Goal: Task Accomplishment & Management: Complete application form

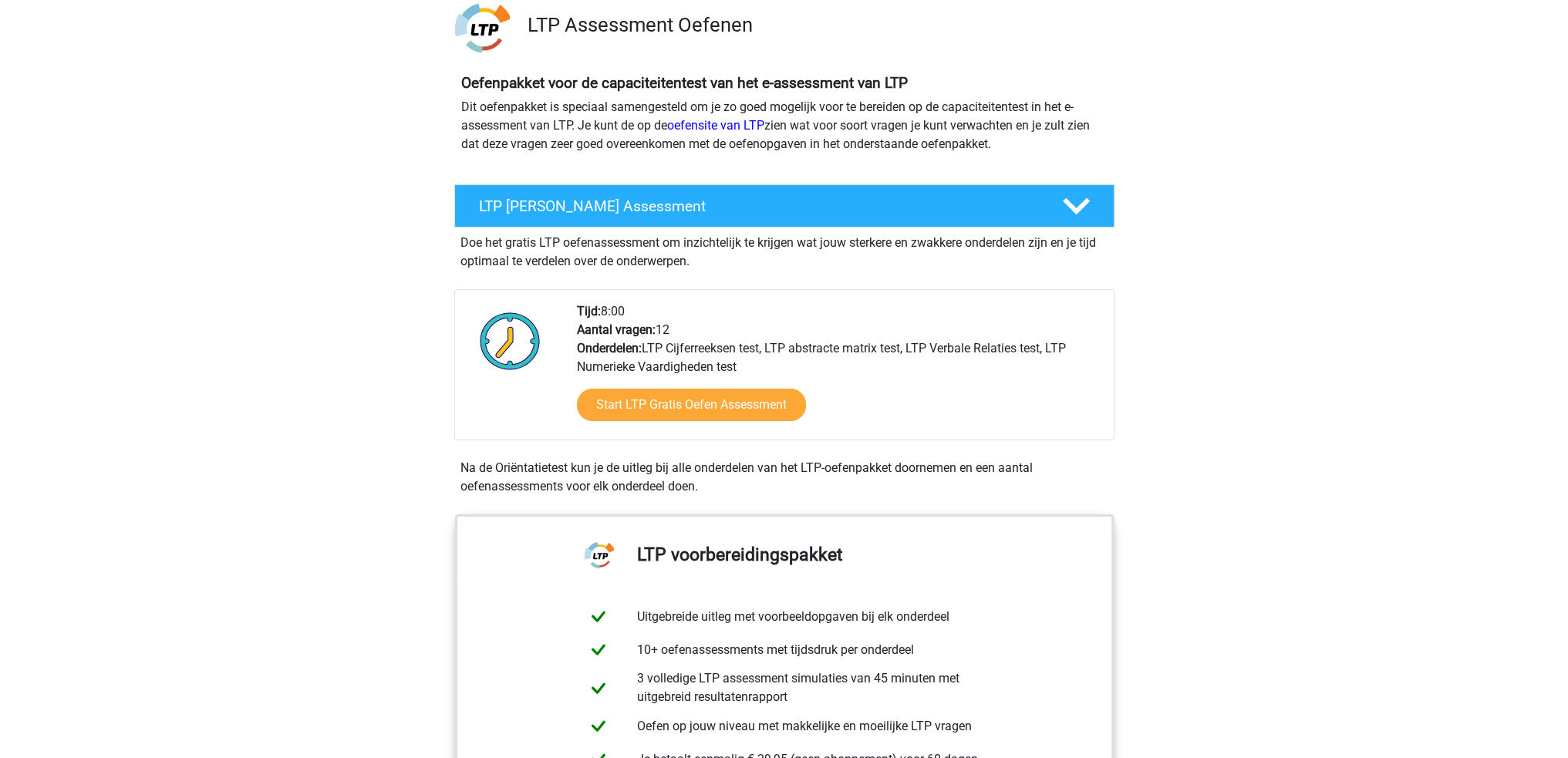
scroll to position [154, 0]
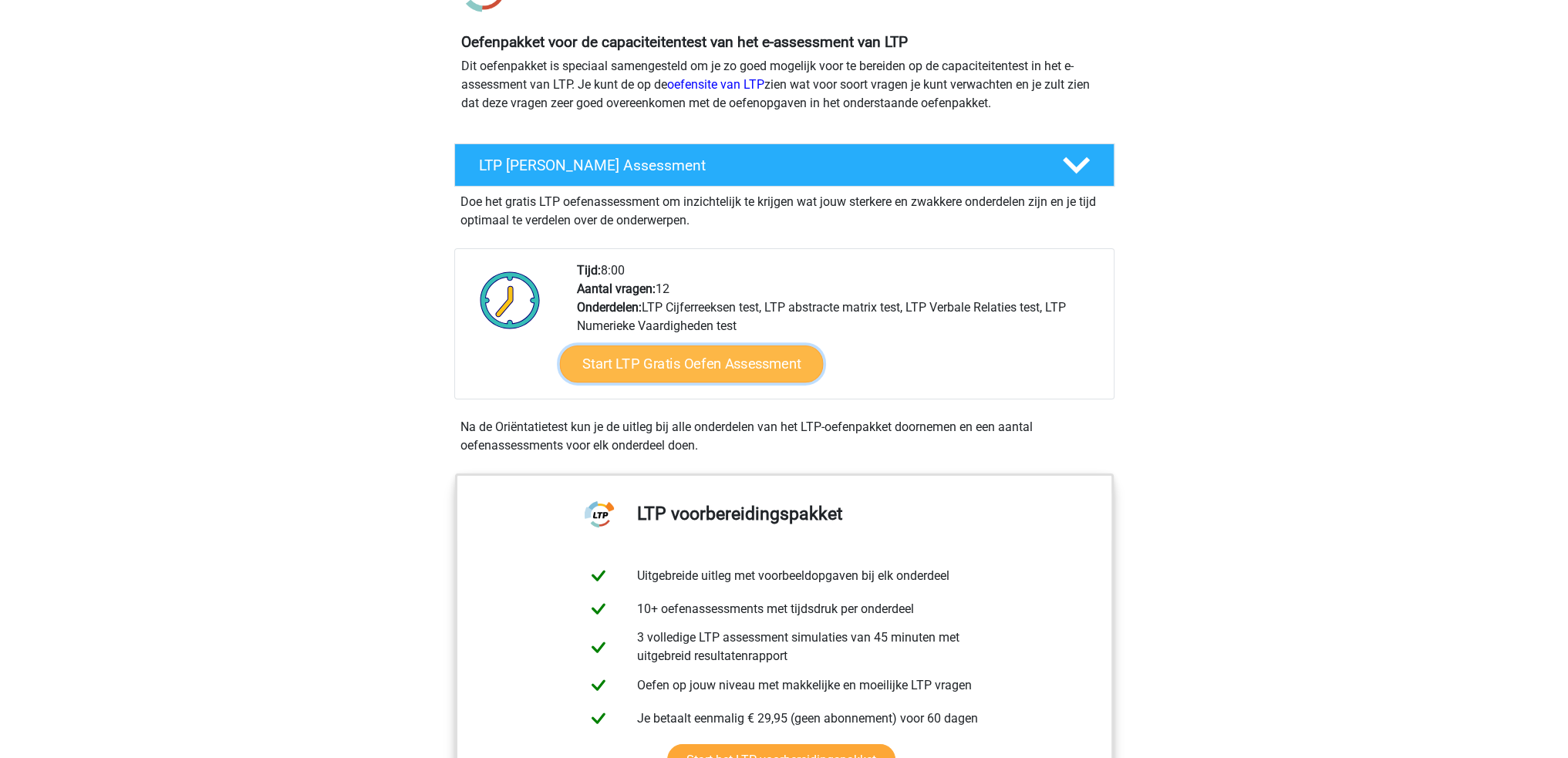
click at [688, 369] on link "Start LTP Gratis Oefen Assessment" at bounding box center [690, 363] width 264 height 37
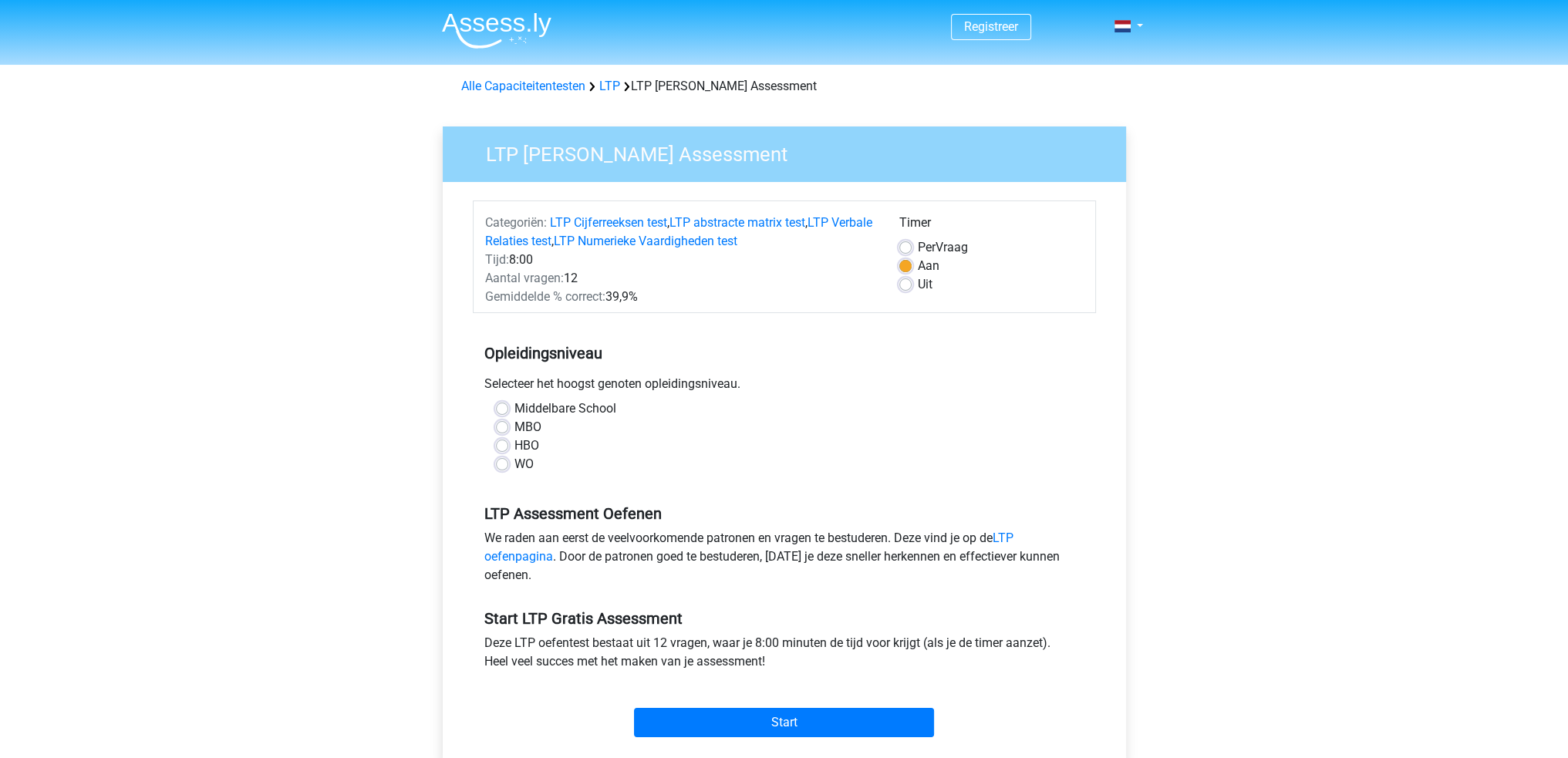
click at [514, 467] on label "WO" at bounding box center [523, 464] width 19 height 18
click at [503, 467] on input "WO" at bounding box center [502, 463] width 12 height 16
radio input "true"
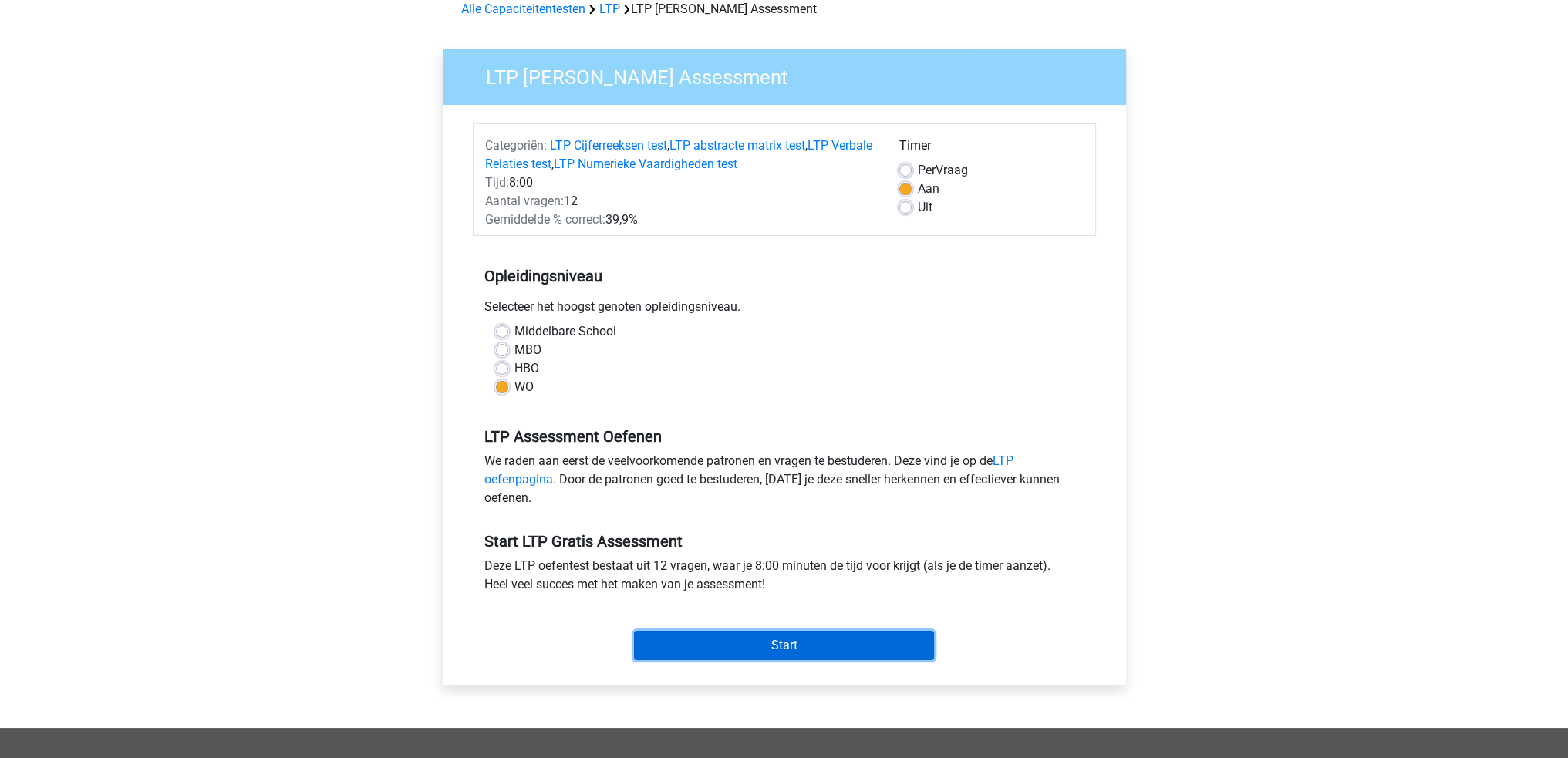
click at [725, 645] on input "Start" at bounding box center [784, 645] width 300 height 29
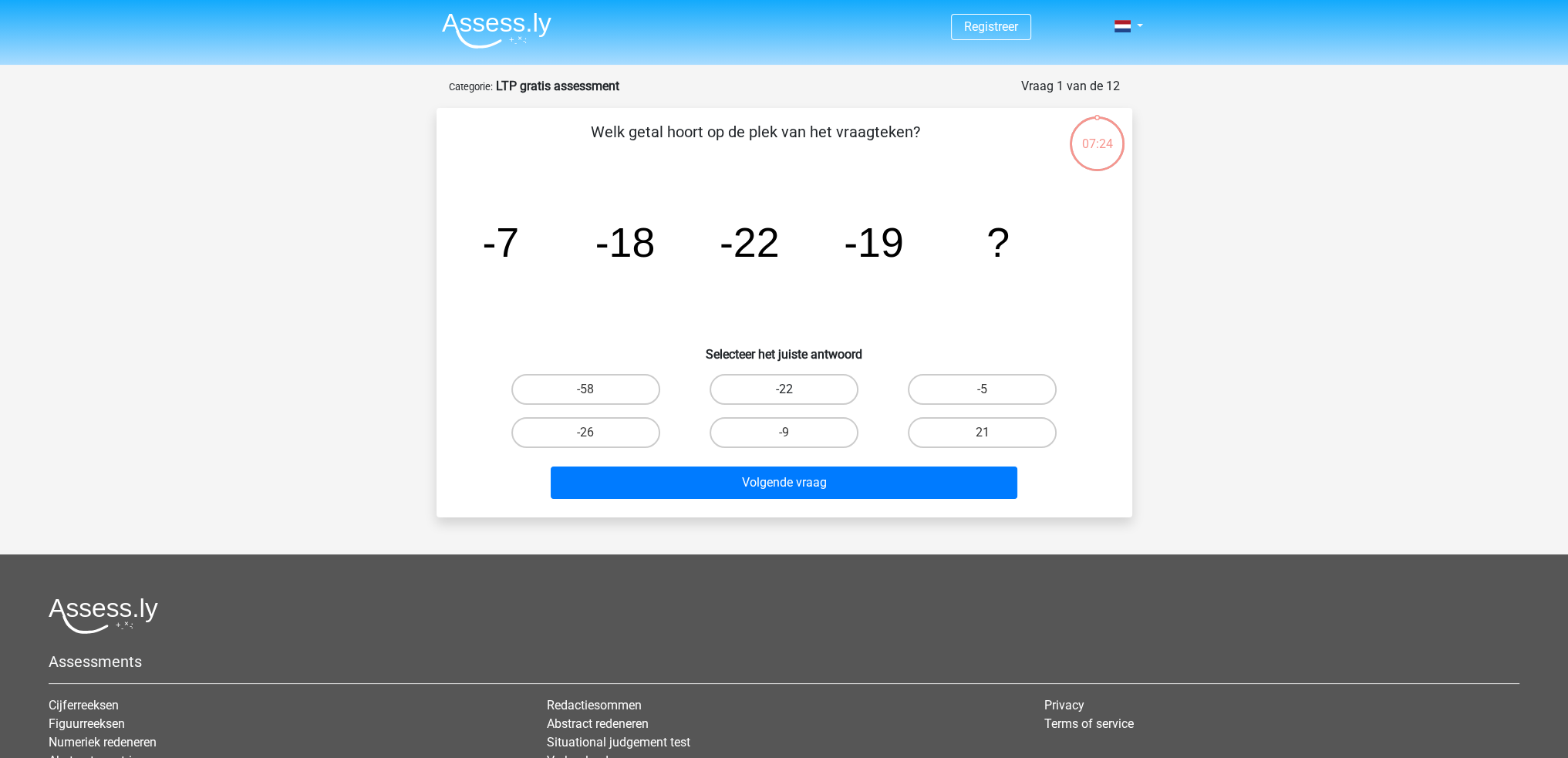
click at [786, 385] on label "-22" at bounding box center [784, 389] width 149 height 31
click at [786, 389] on input "-22" at bounding box center [788, 394] width 10 height 10
radio input "true"
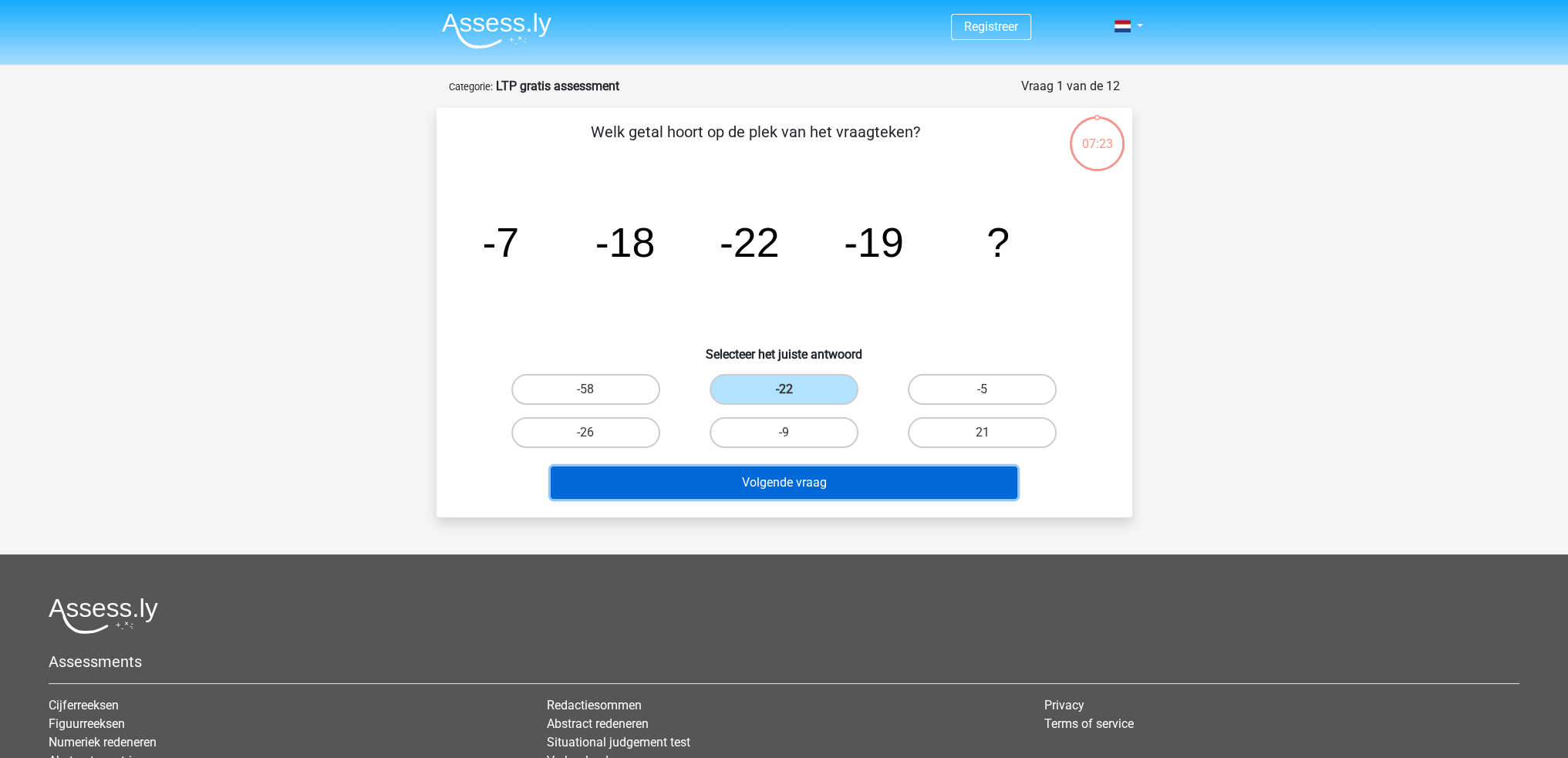
click at [766, 481] on button "Volgende vraag" at bounding box center [783, 482] width 466 height 32
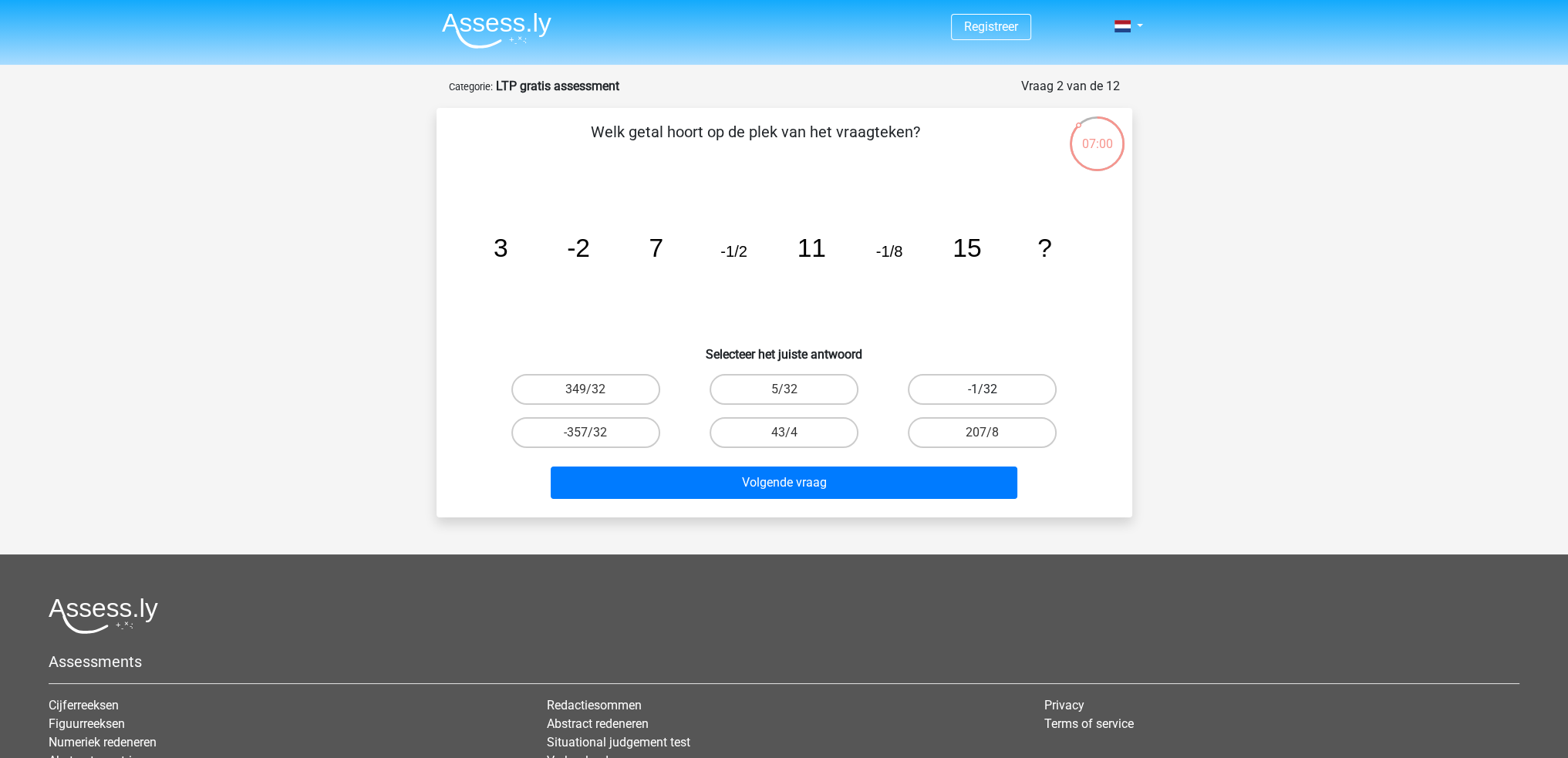
click at [988, 386] on label "-1/32" at bounding box center [982, 389] width 149 height 31
click at [988, 389] on input "-1/32" at bounding box center [988, 394] width 10 height 10
radio input "true"
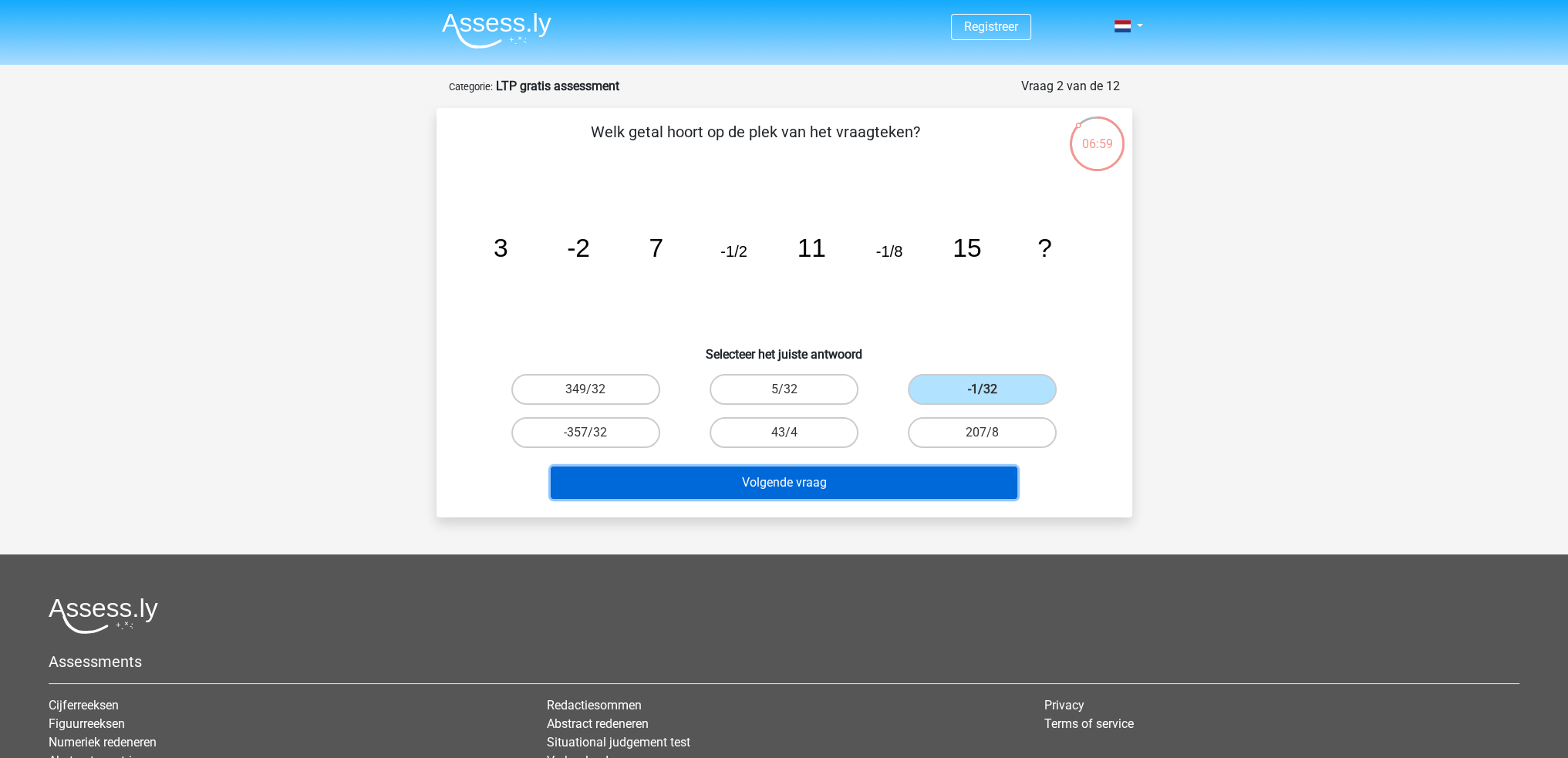
click at [792, 489] on button "Volgende vraag" at bounding box center [783, 482] width 466 height 32
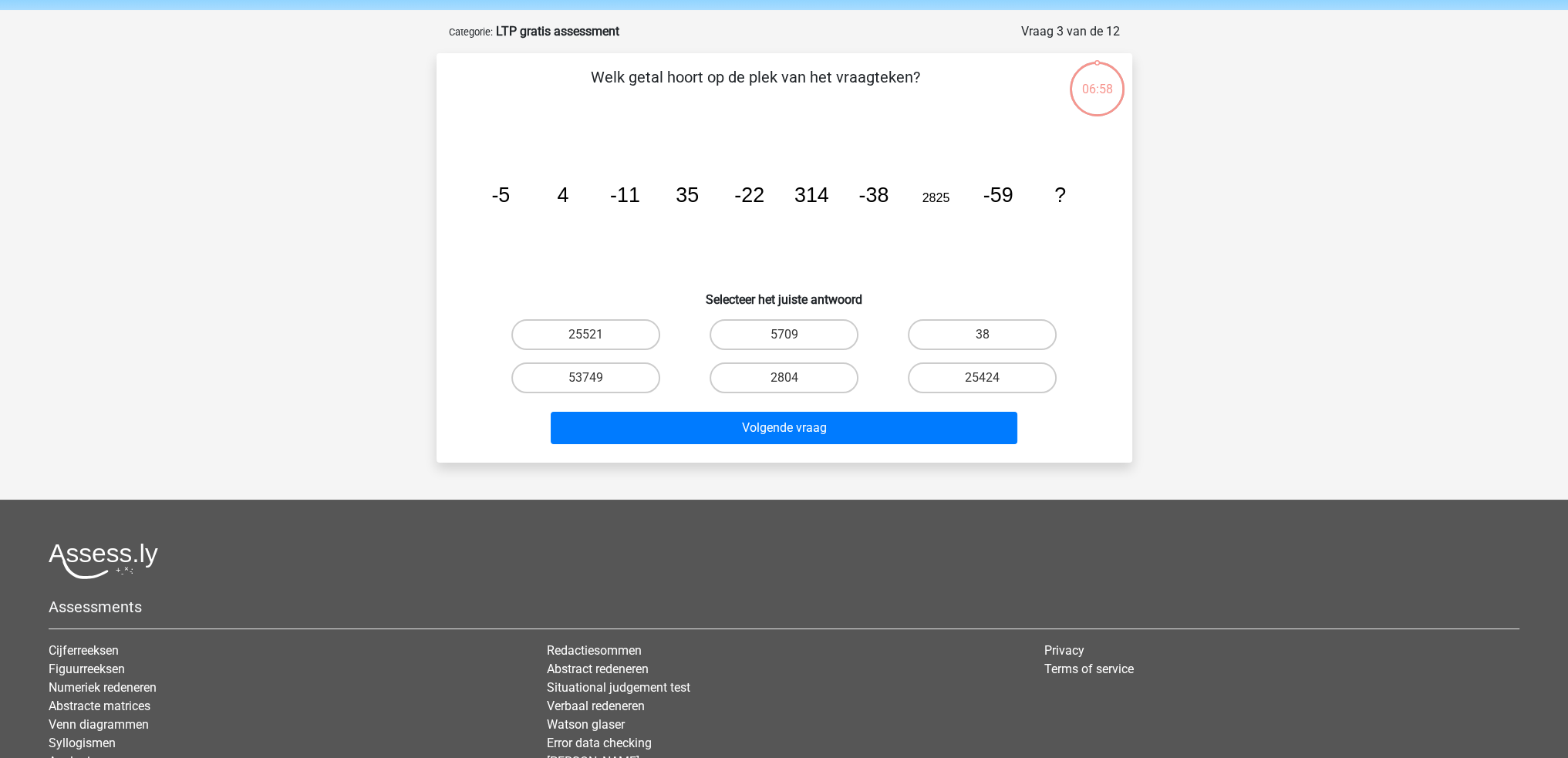
scroll to position [77, 0]
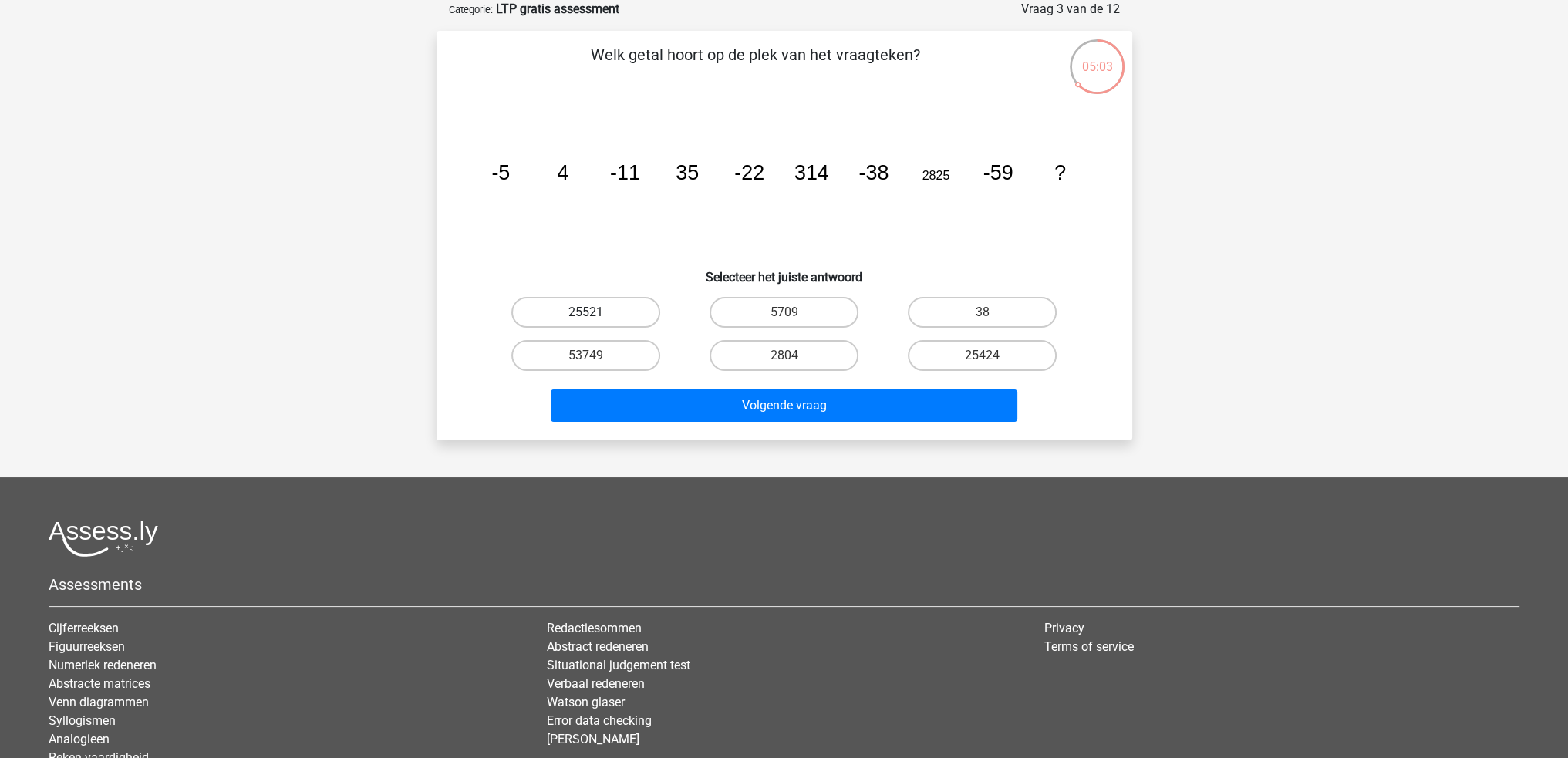
click at [561, 305] on label "25521" at bounding box center [586, 312] width 149 height 31
click at [585, 312] on input "25521" at bounding box center [590, 317] width 10 height 10
radio input "true"
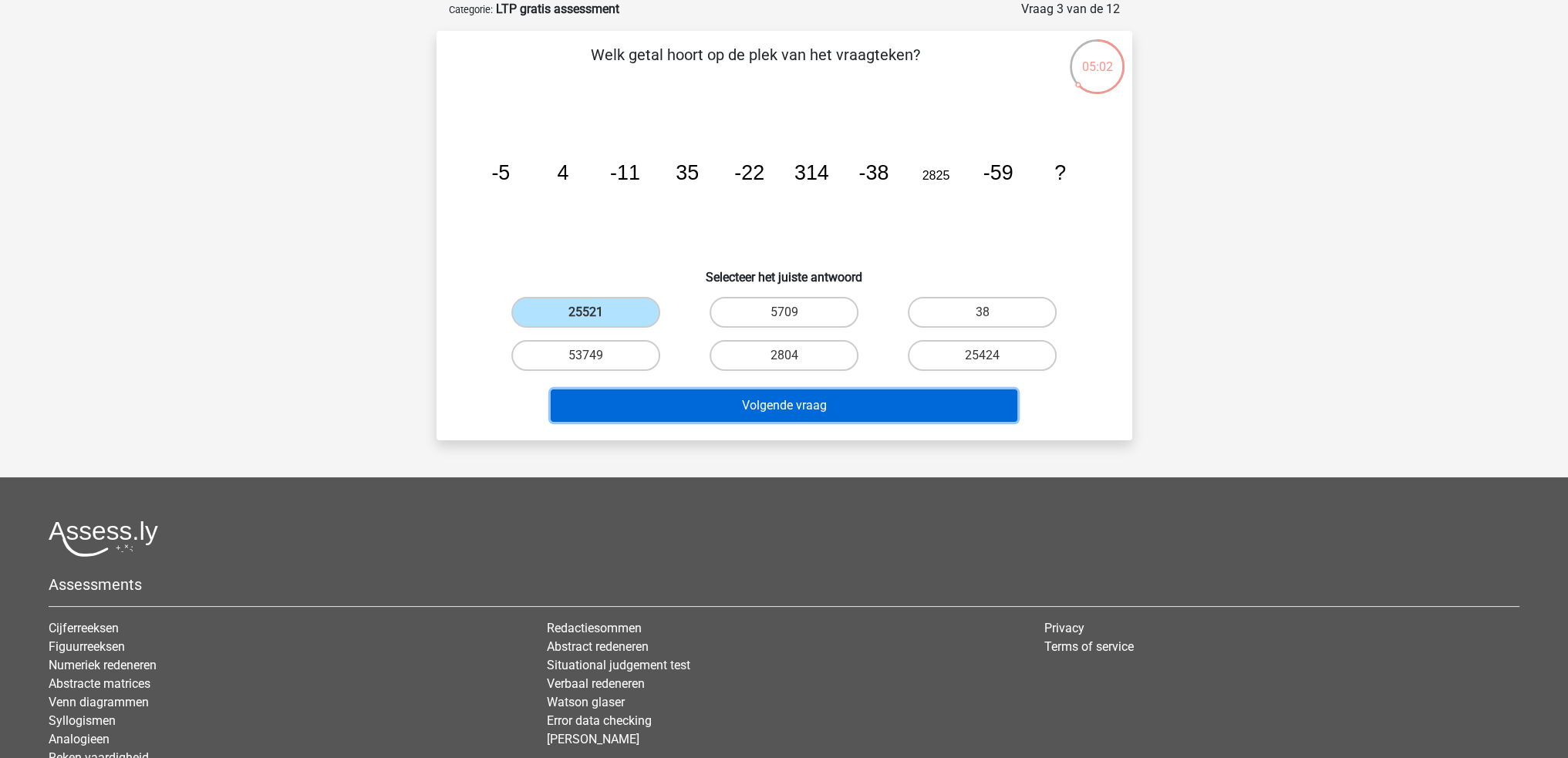
click at [808, 400] on button "Volgende vraag" at bounding box center [783, 405] width 466 height 32
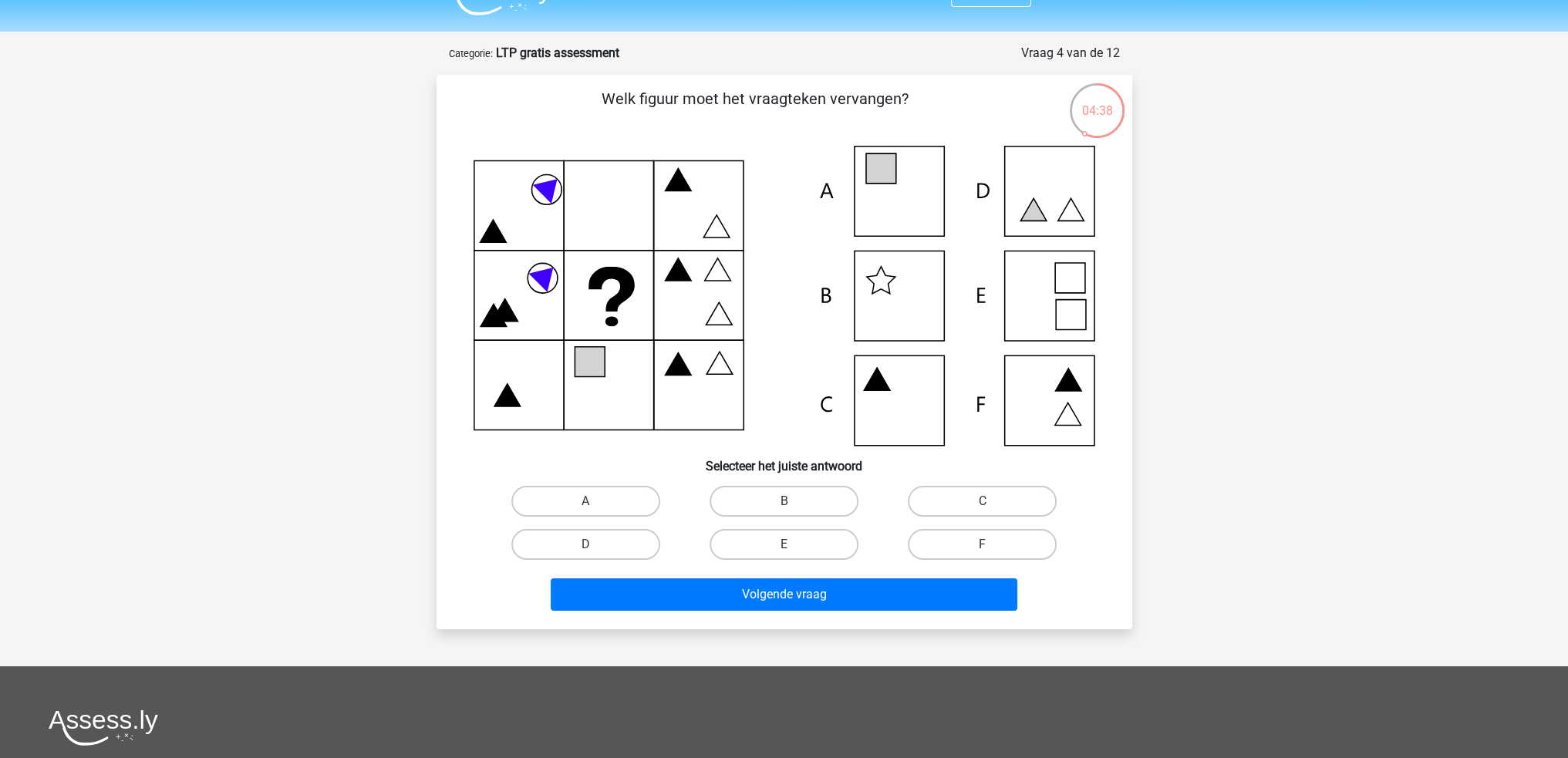
scroll to position [0, 0]
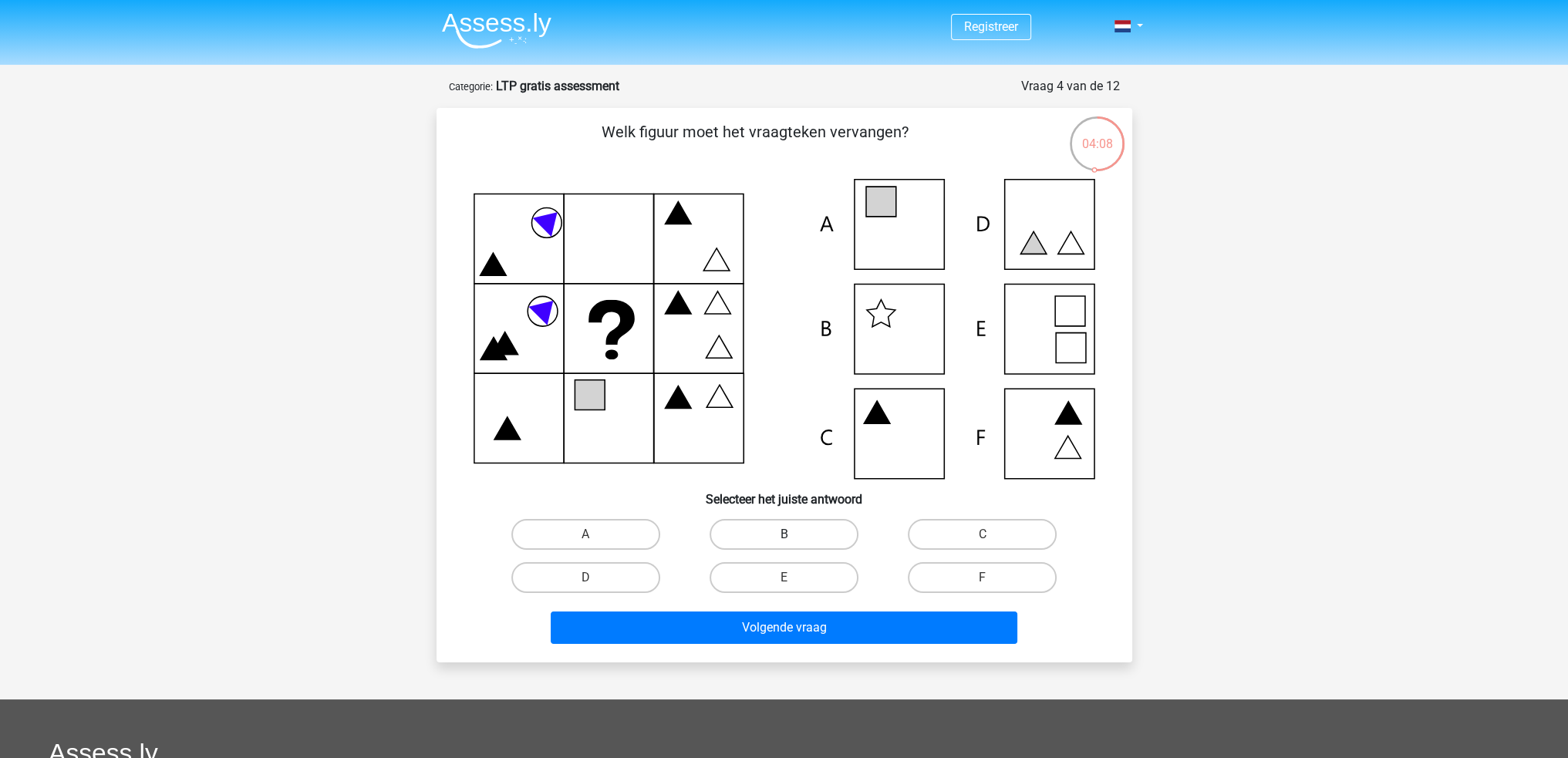
click at [749, 533] on label "B" at bounding box center [784, 534] width 149 height 31
click at [783, 534] on input "B" at bounding box center [788, 539] width 10 height 10
radio input "true"
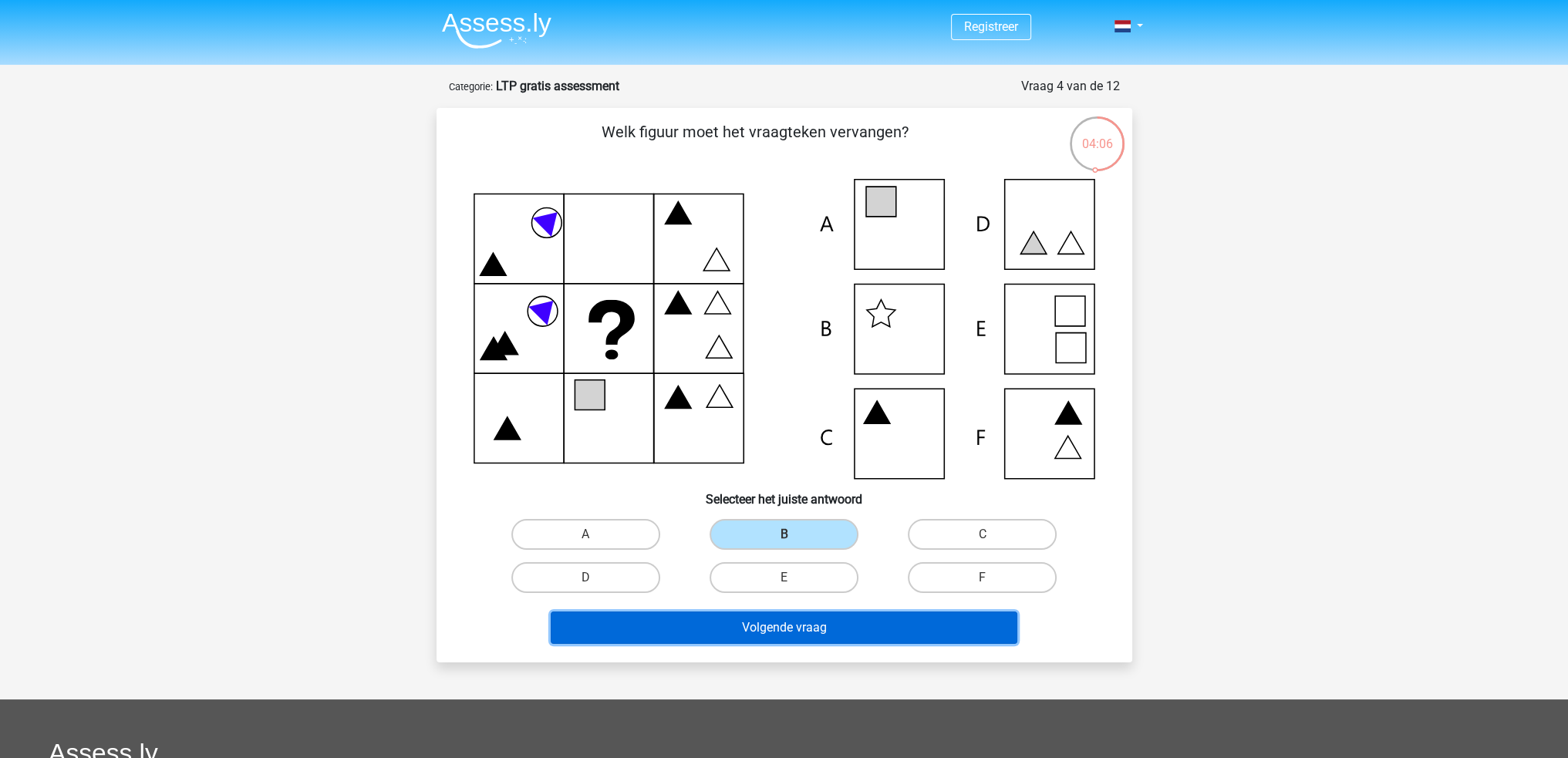
click at [799, 631] on button "Volgende vraag" at bounding box center [783, 627] width 466 height 32
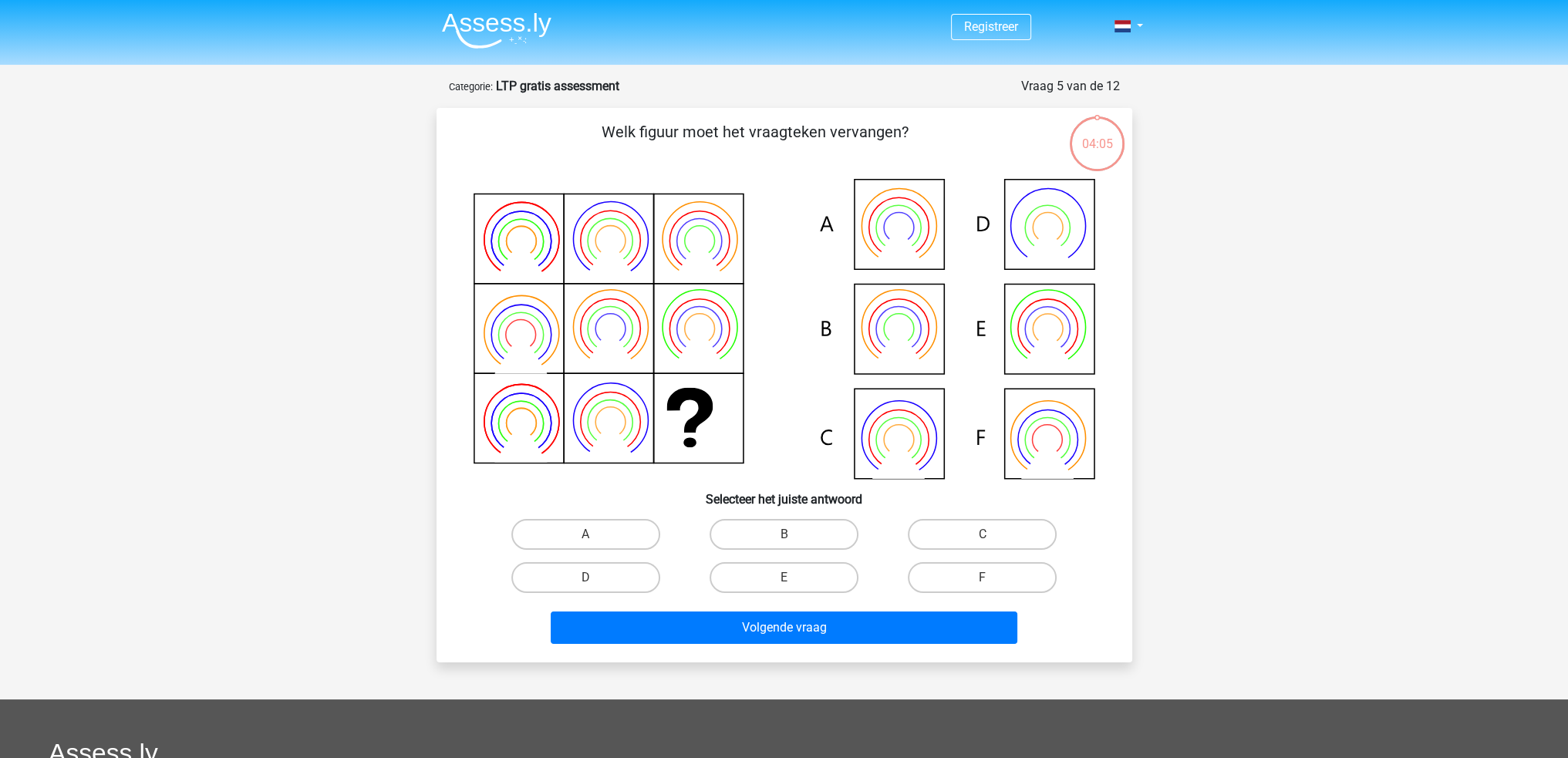
scroll to position [77, 0]
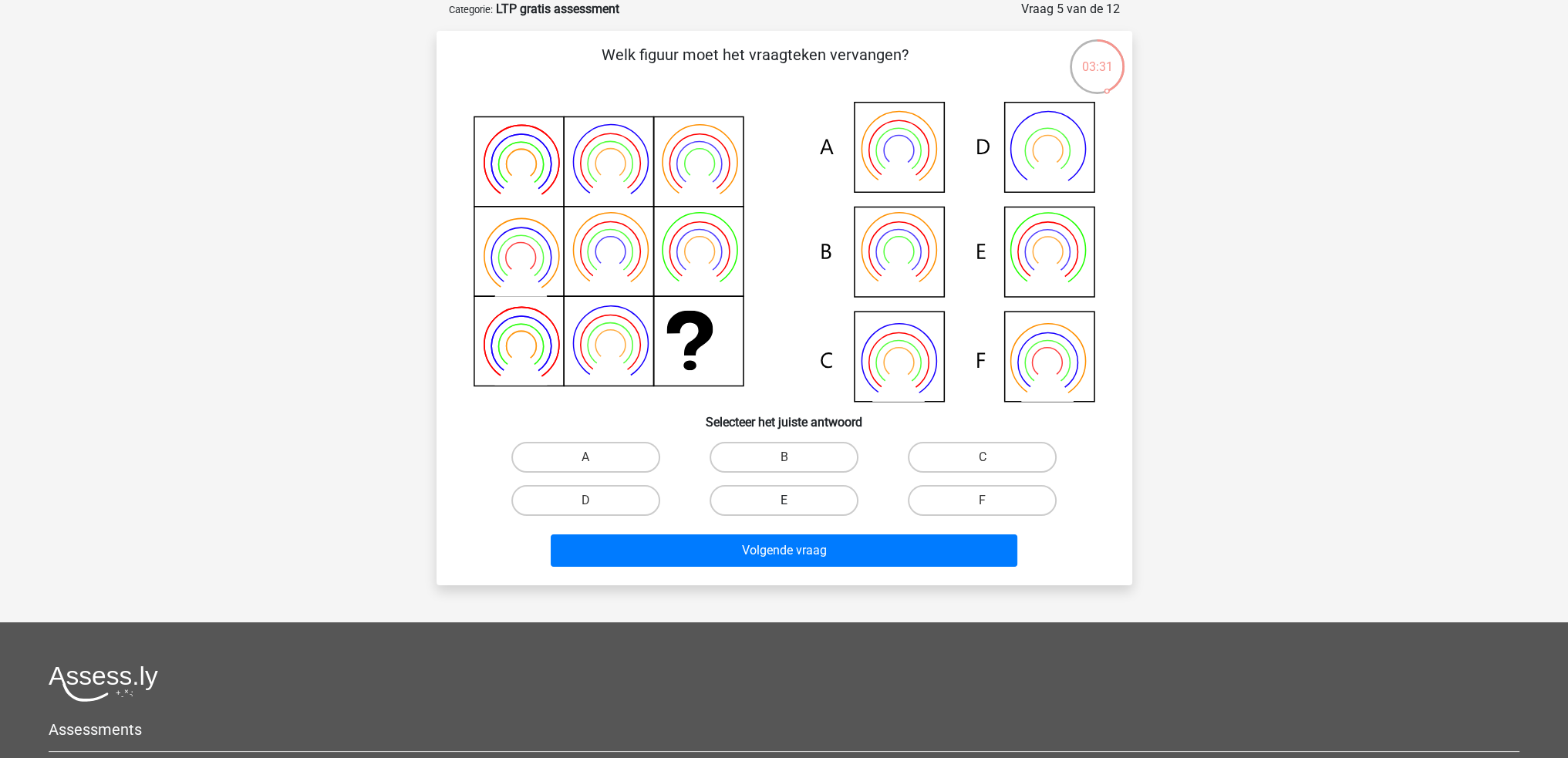
drag, startPoint x: 792, startPoint y: 458, endPoint x: 792, endPoint y: 496, distance: 38.0
click at [792, 457] on input "B" at bounding box center [788, 462] width 10 height 10
radio input "true"
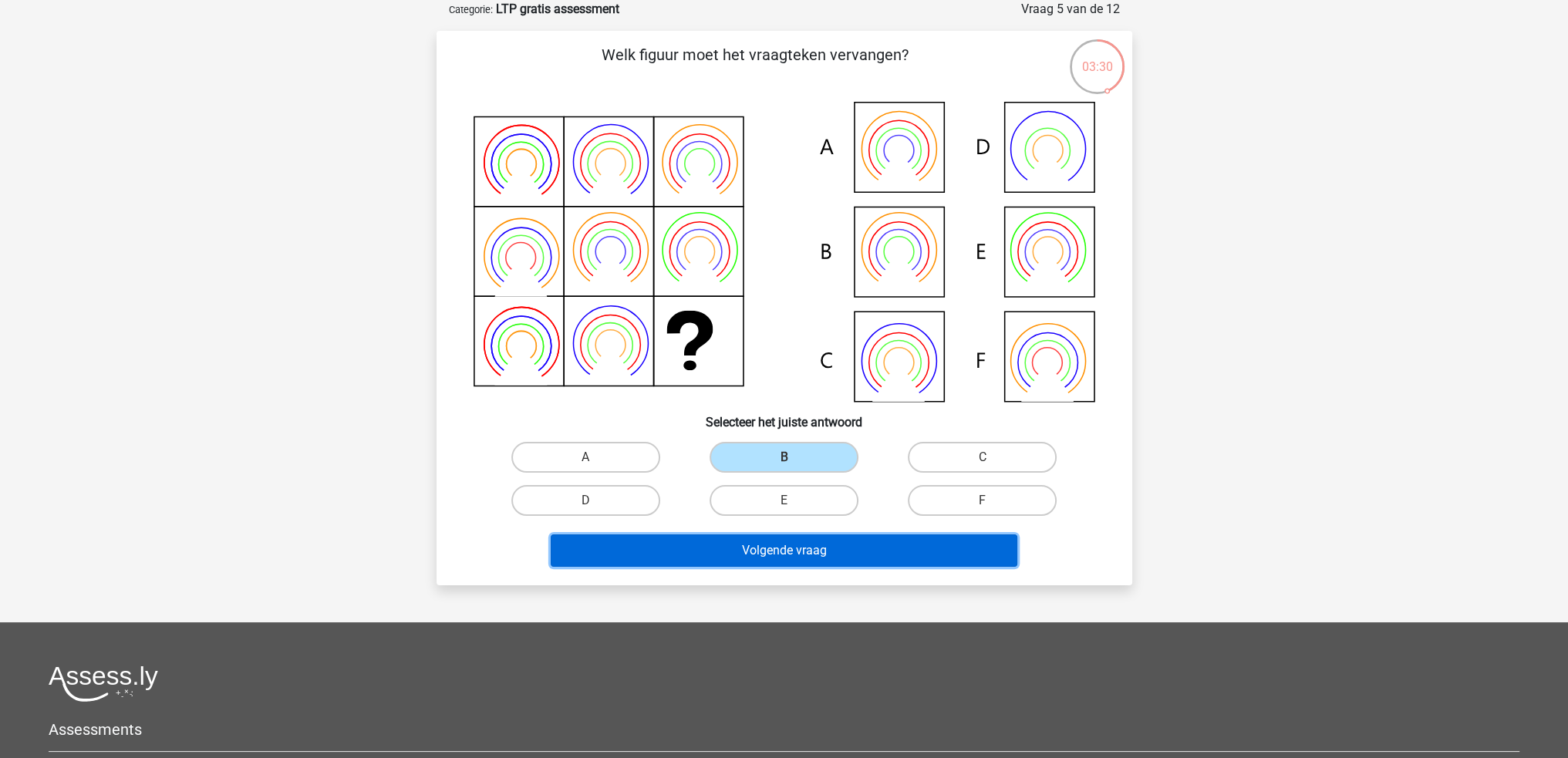
click at [769, 544] on button "Volgende vraag" at bounding box center [783, 549] width 466 height 32
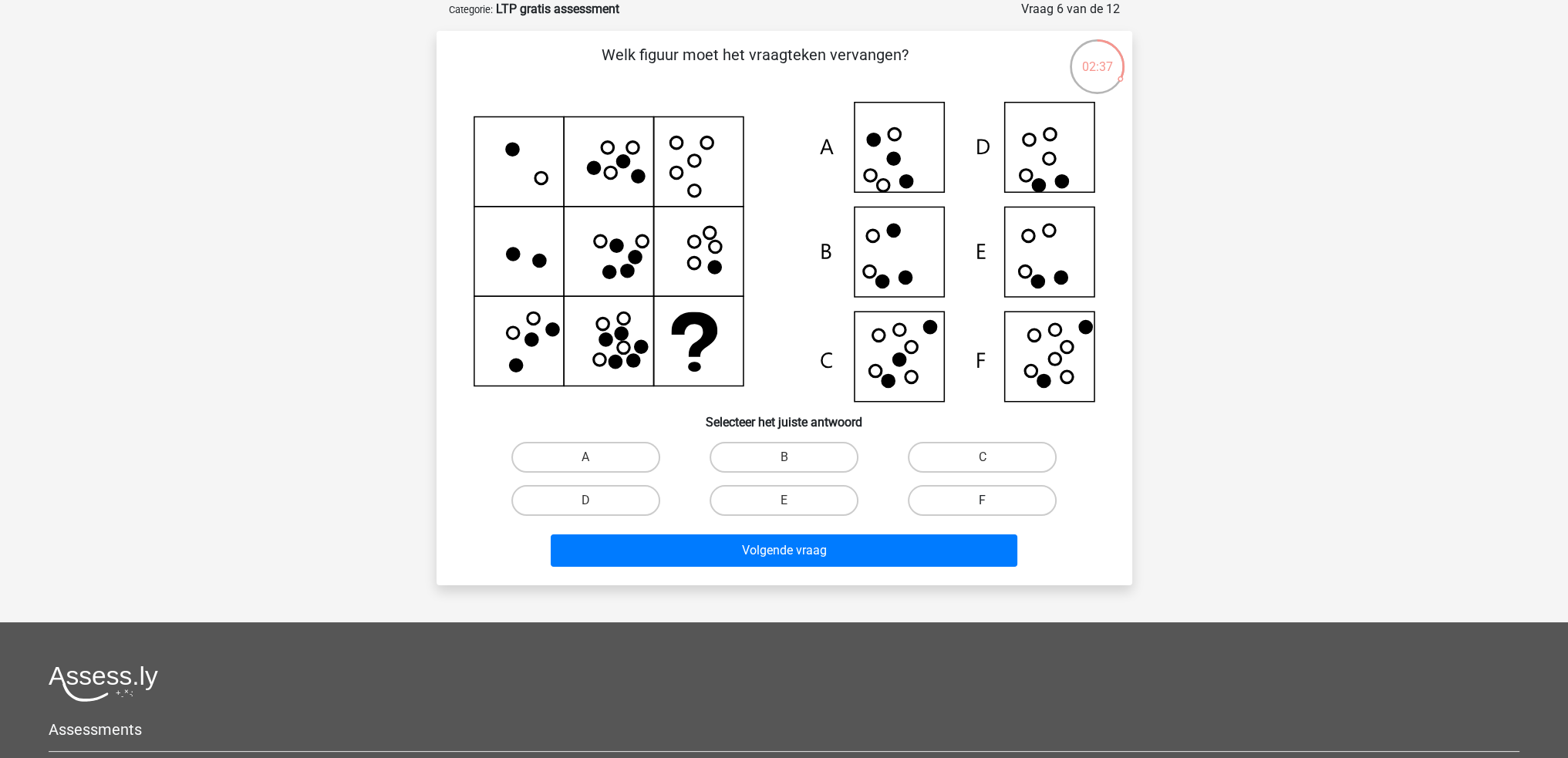
click at [964, 497] on label "F" at bounding box center [982, 500] width 149 height 31
click at [983, 500] on input "F" at bounding box center [988, 505] width 10 height 10
radio input "true"
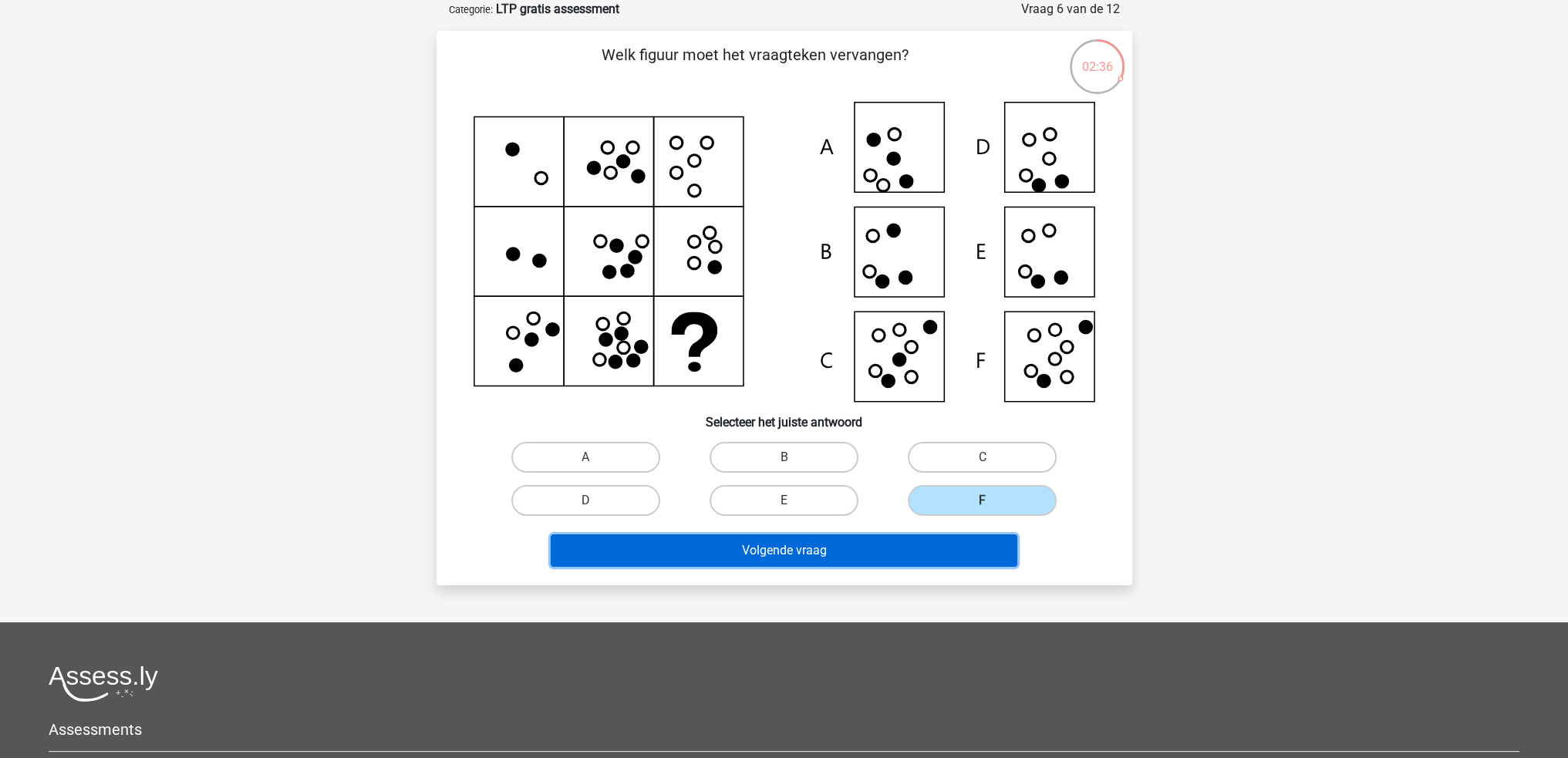
click at [873, 556] on button "Volgende vraag" at bounding box center [783, 549] width 466 height 32
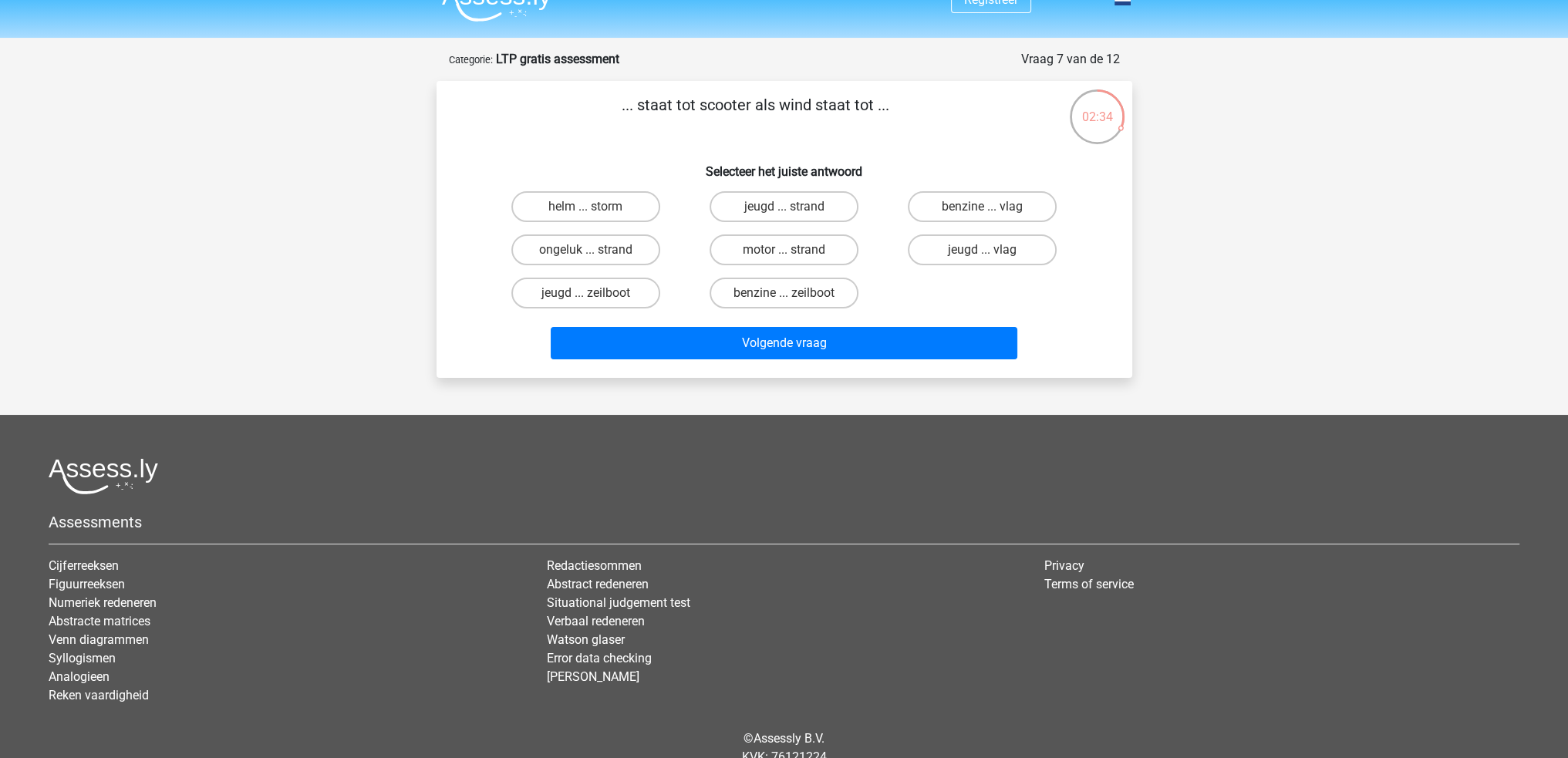
scroll to position [0, 0]
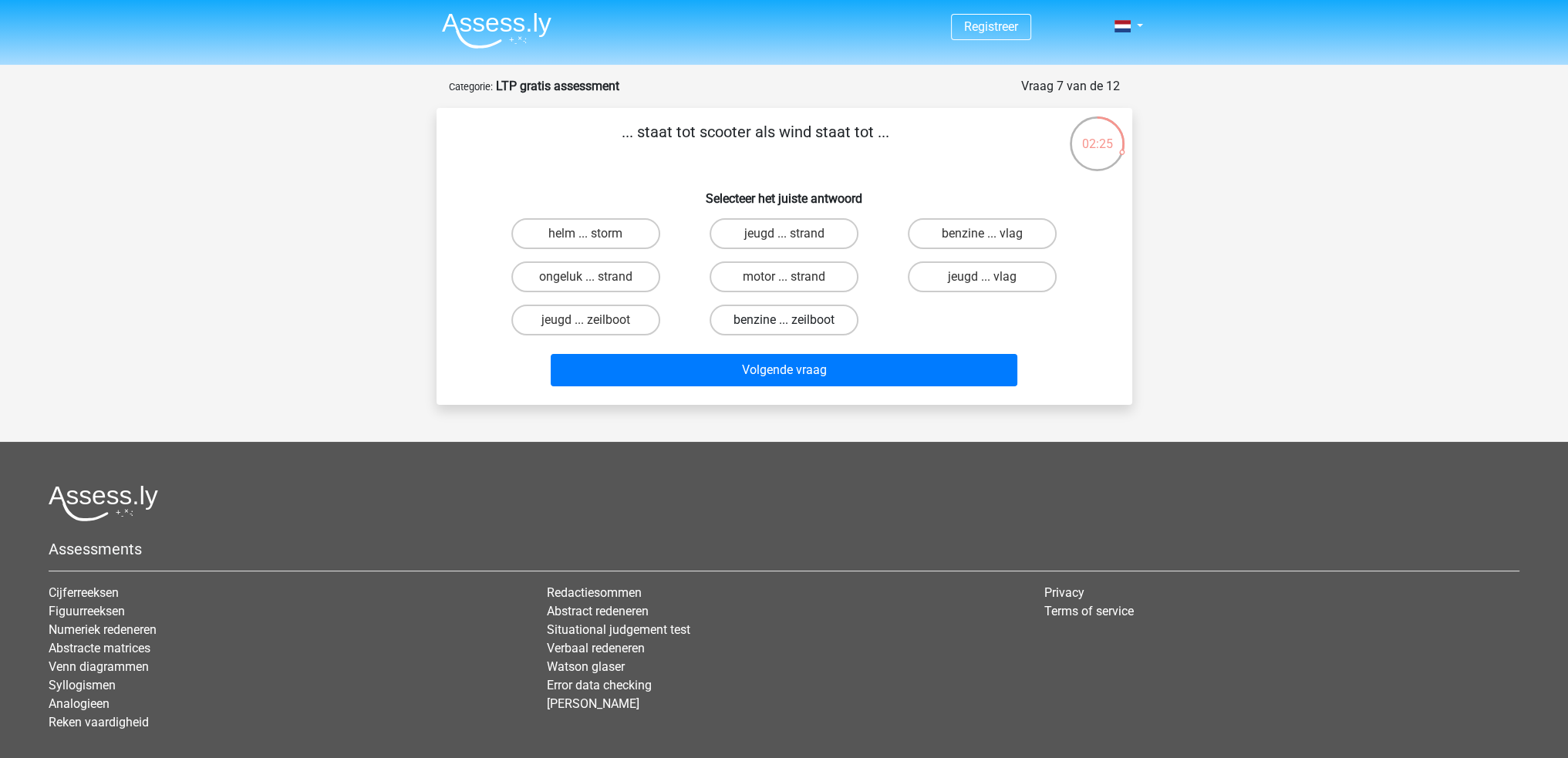
click at [763, 331] on label "benzine ... zeilboot" at bounding box center [784, 319] width 149 height 31
click at [783, 330] on input "benzine ... zeilboot" at bounding box center [788, 325] width 10 height 10
radio input "true"
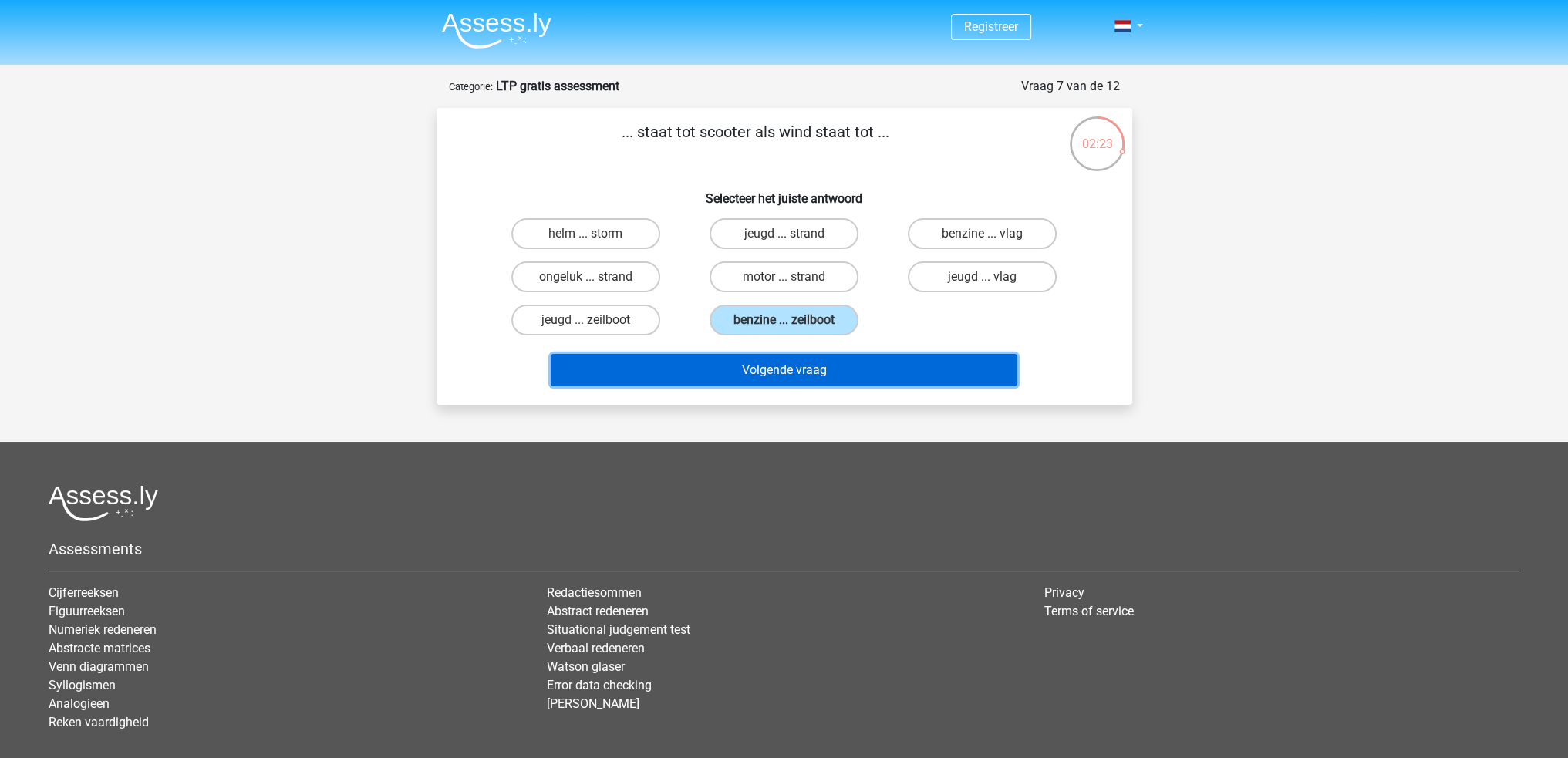
click at [796, 372] on button "Volgende vraag" at bounding box center [783, 370] width 466 height 32
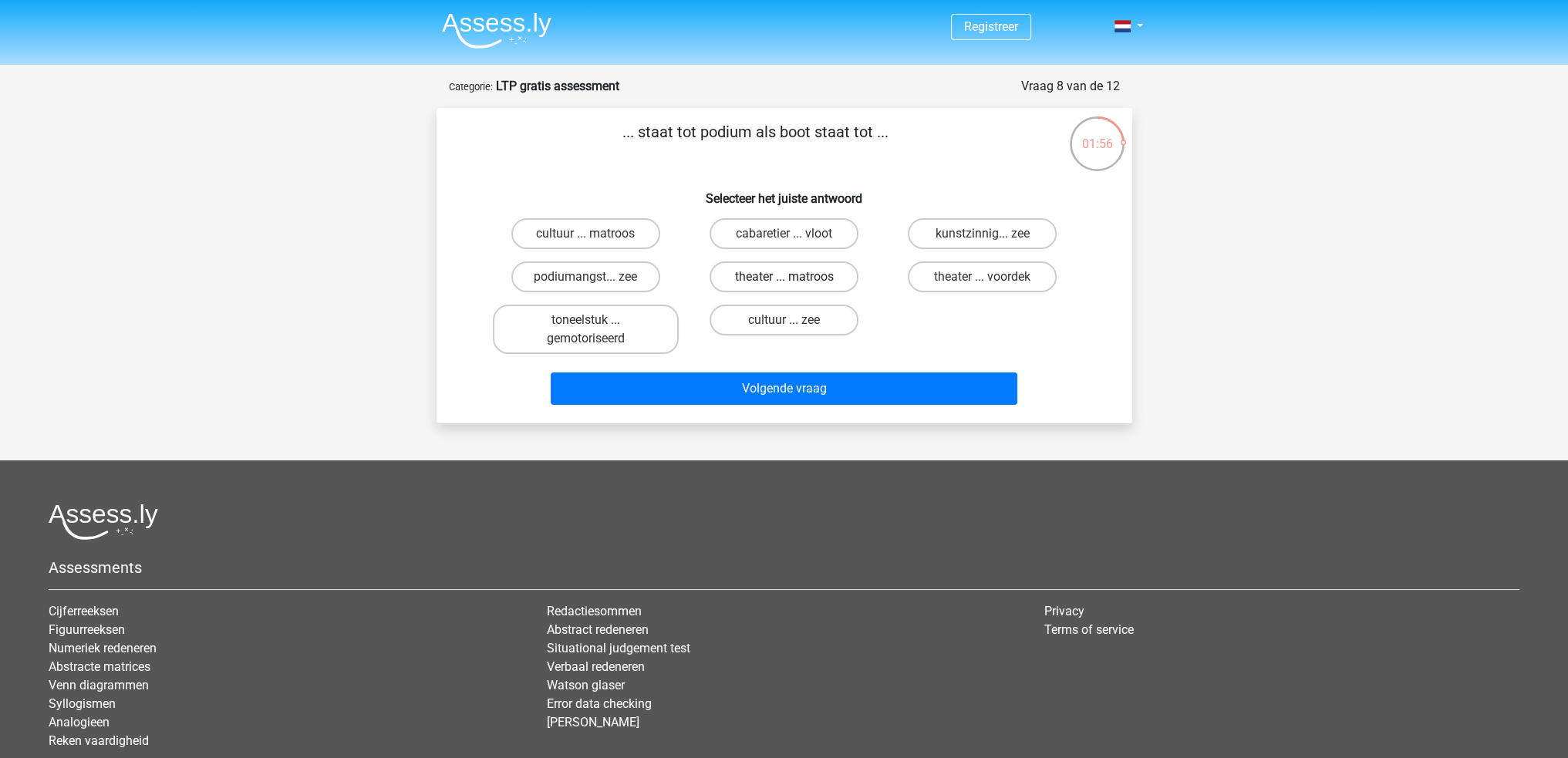
click at [770, 267] on label "theater ... matroos" at bounding box center [784, 276] width 149 height 31
click at [783, 276] on input "theater ... matroos" at bounding box center [788, 281] width 10 height 10
radio input "true"
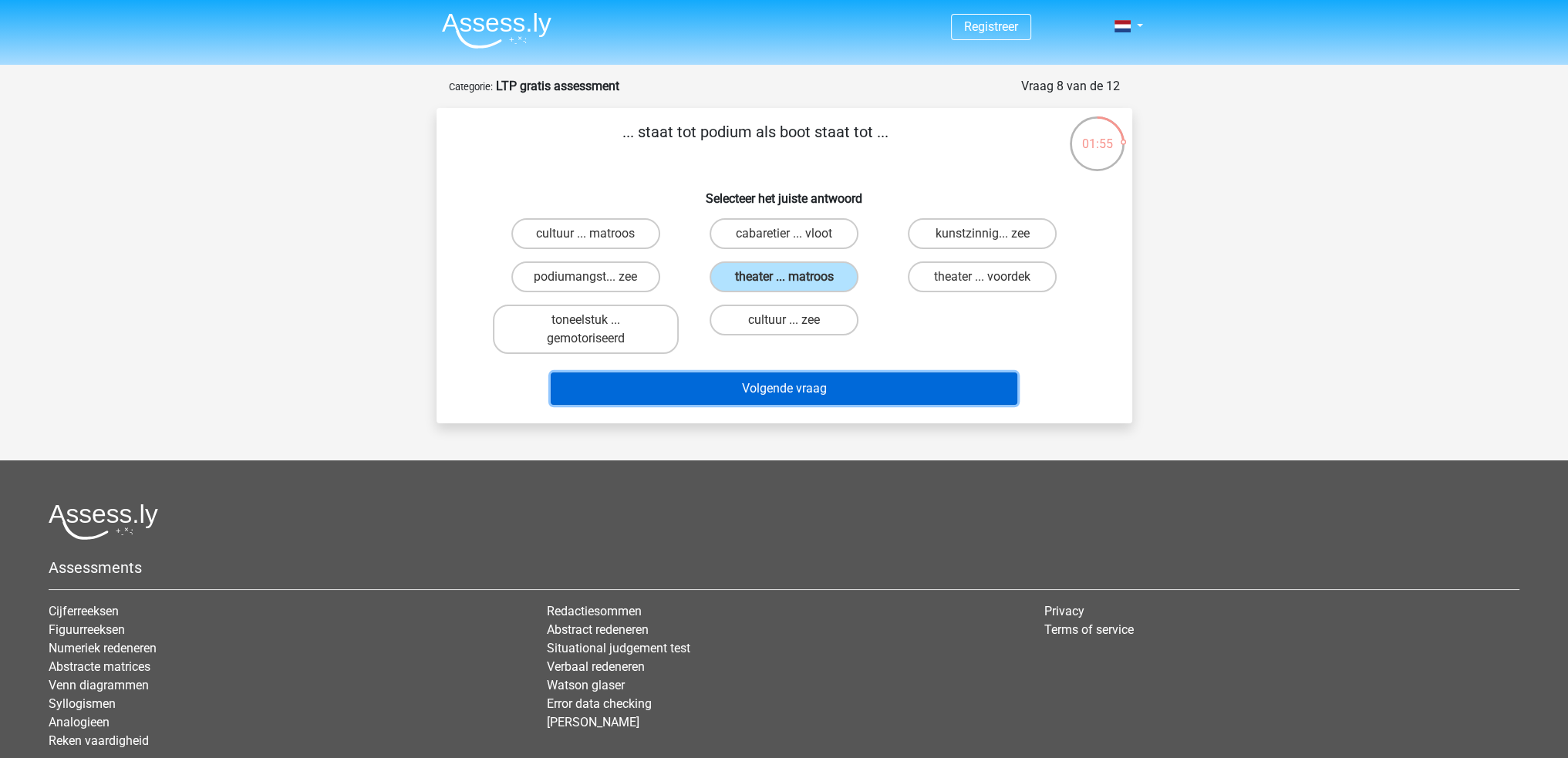
click at [731, 398] on button "Volgende vraag" at bounding box center [783, 388] width 466 height 32
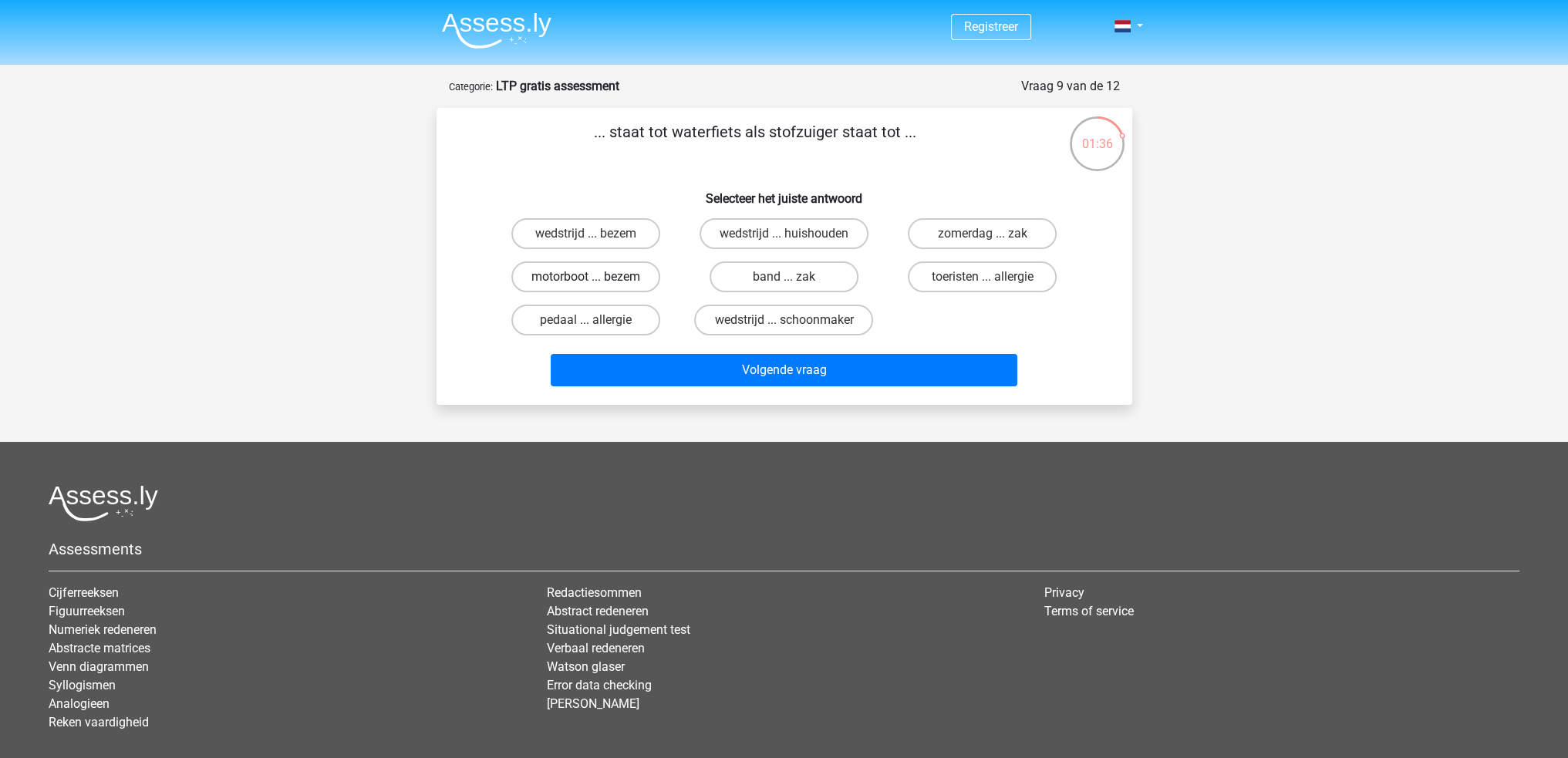
click at [567, 268] on label "motorboot ... bezem" at bounding box center [586, 276] width 149 height 31
click at [585, 276] on input "motorboot ... bezem" at bounding box center [590, 281] width 10 height 10
radio input "true"
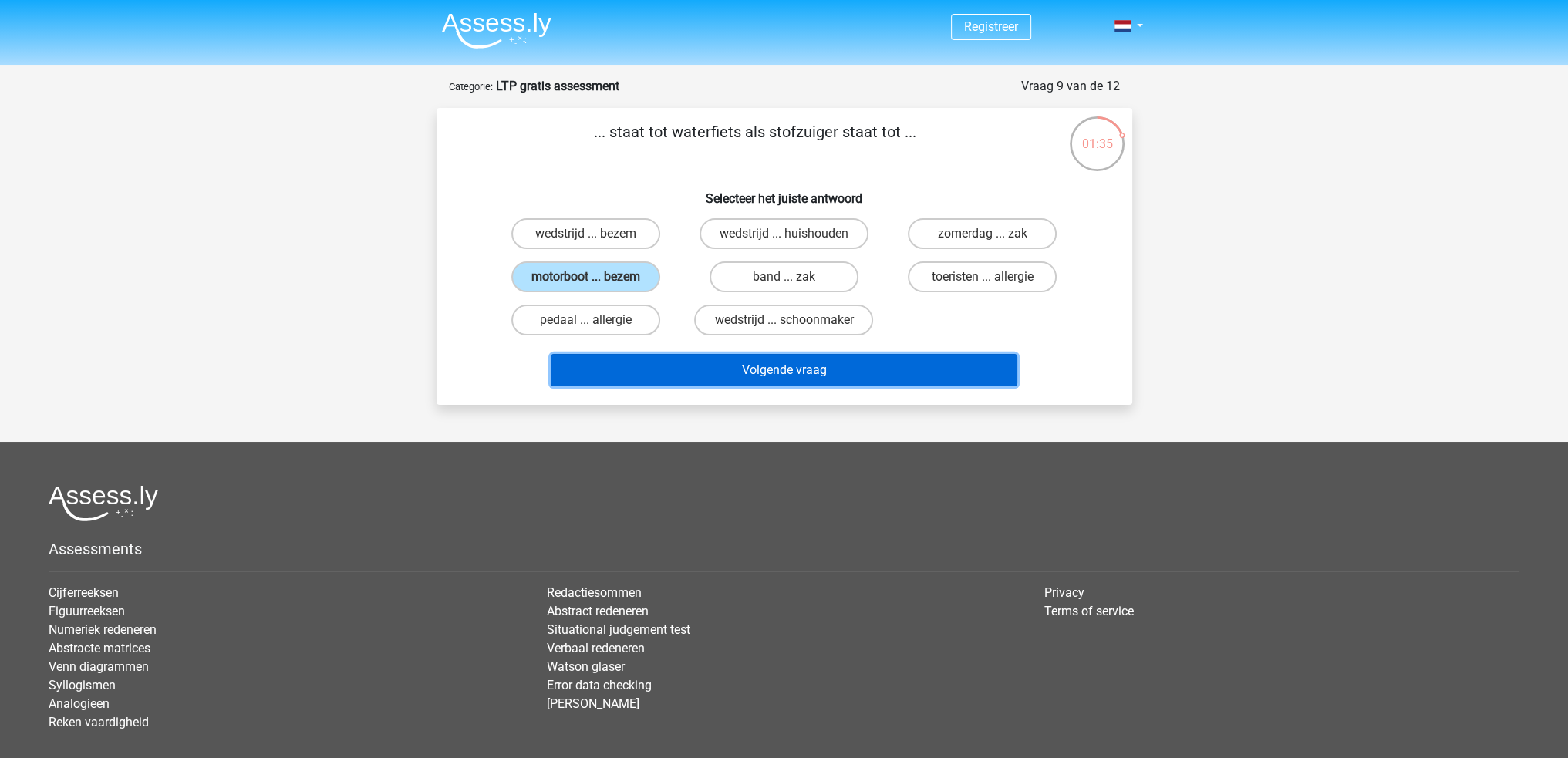
click at [734, 365] on button "Volgende vraag" at bounding box center [783, 370] width 466 height 32
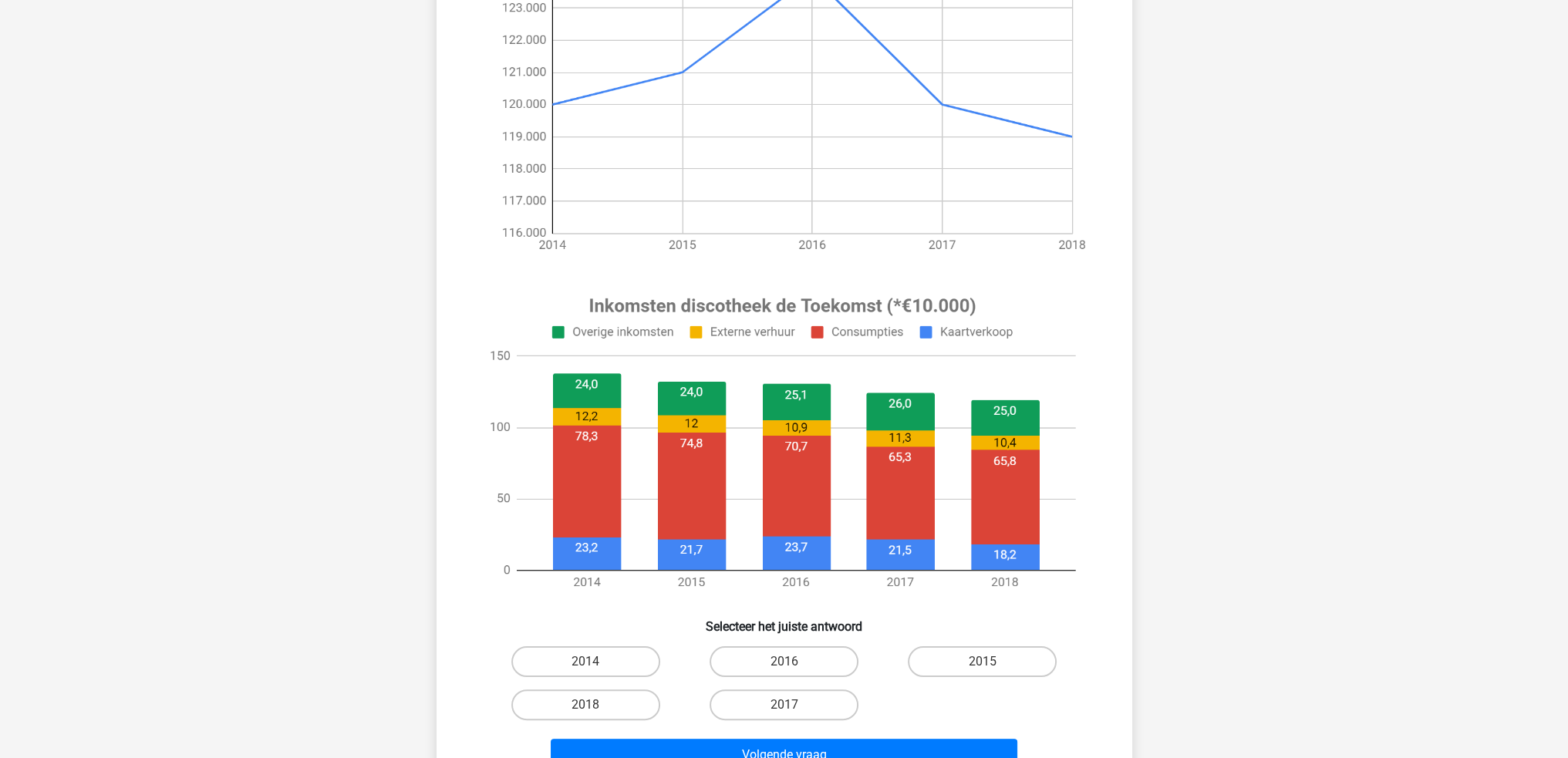
scroll to position [386, 0]
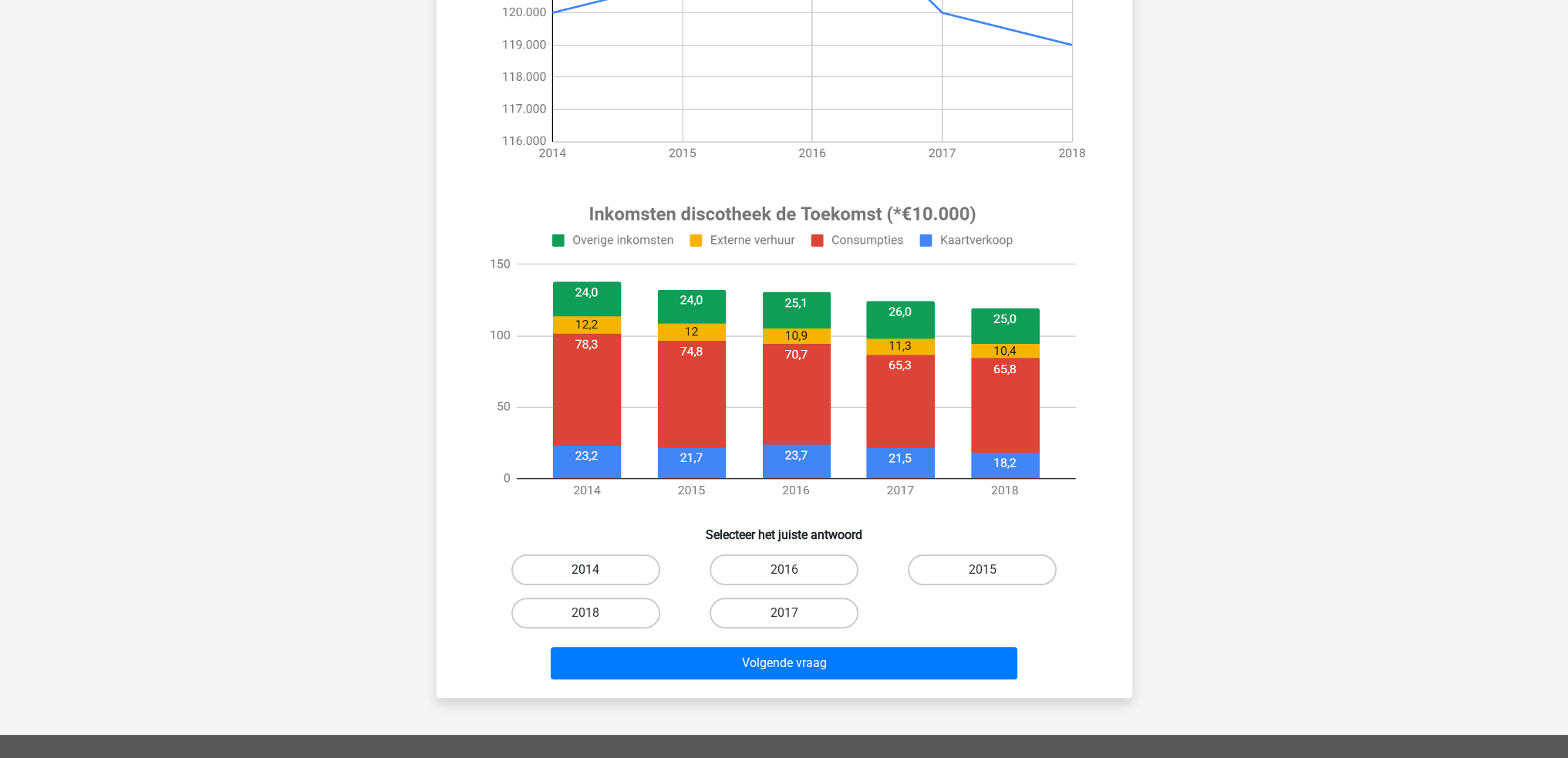
click at [570, 564] on label "2014" at bounding box center [586, 569] width 149 height 31
click at [585, 569] on input "2014" at bounding box center [590, 574] width 10 height 10
radio input "true"
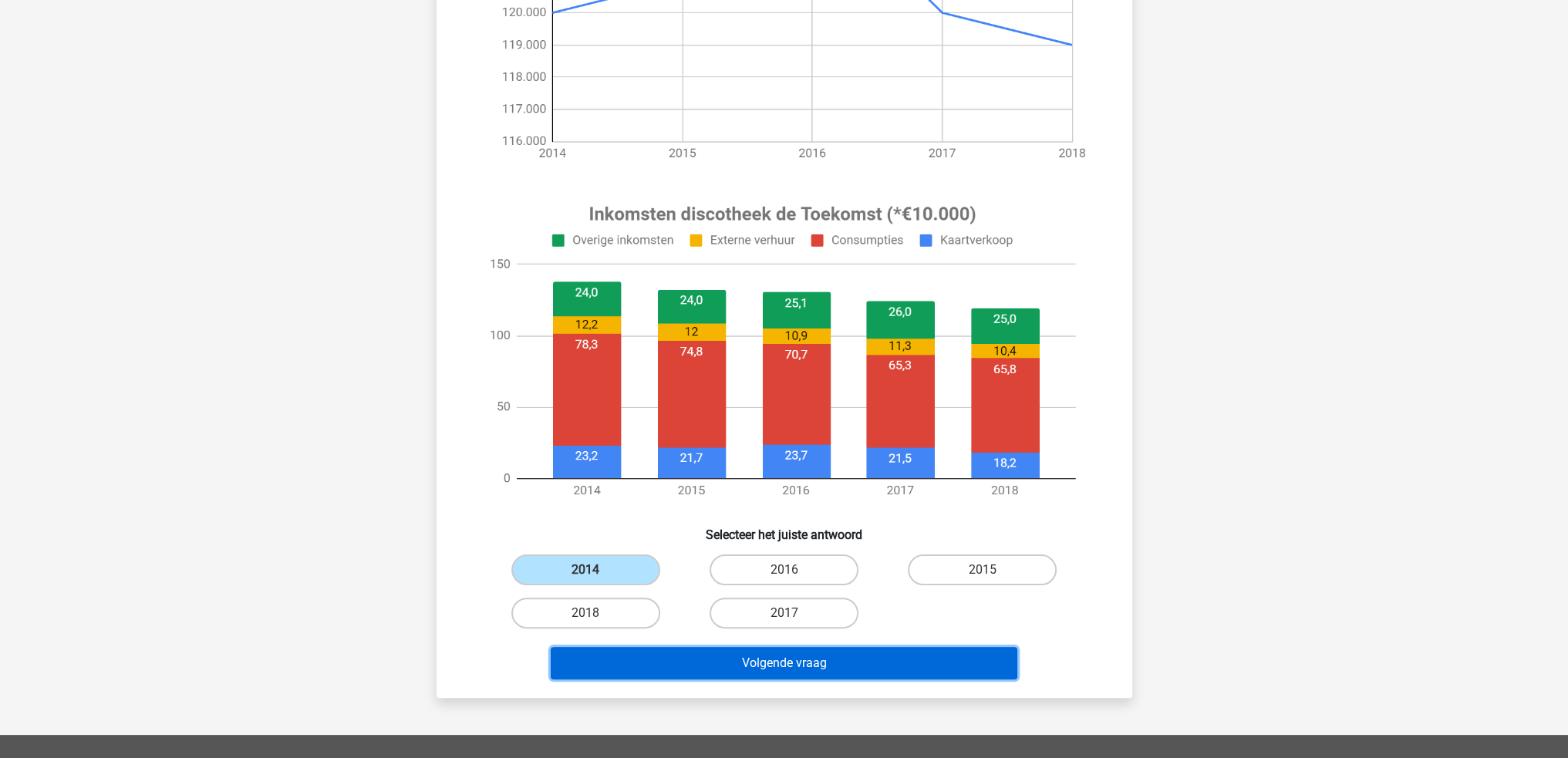
click at [705, 659] on button "Volgende vraag" at bounding box center [783, 662] width 466 height 32
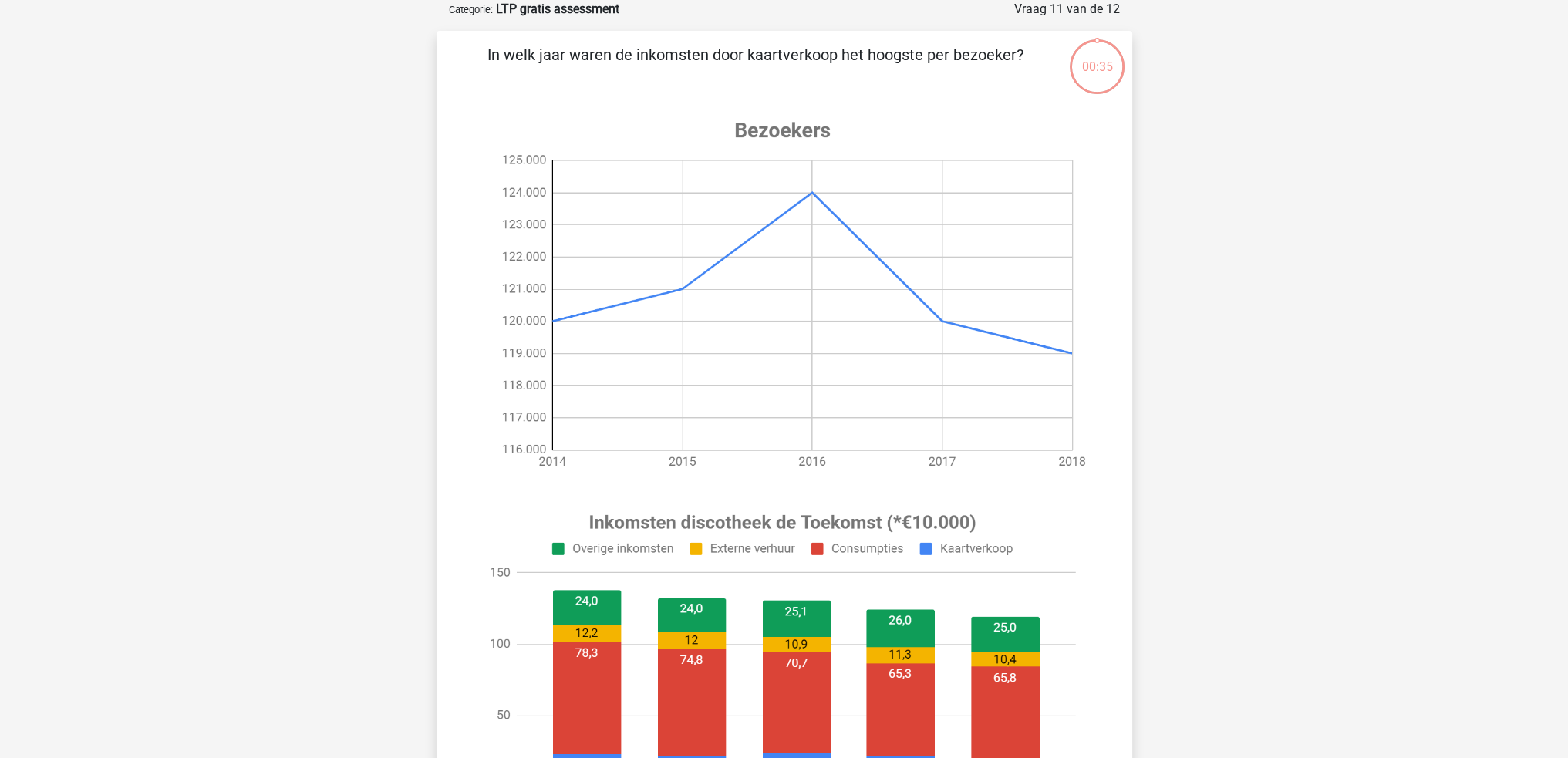
scroll to position [463, 0]
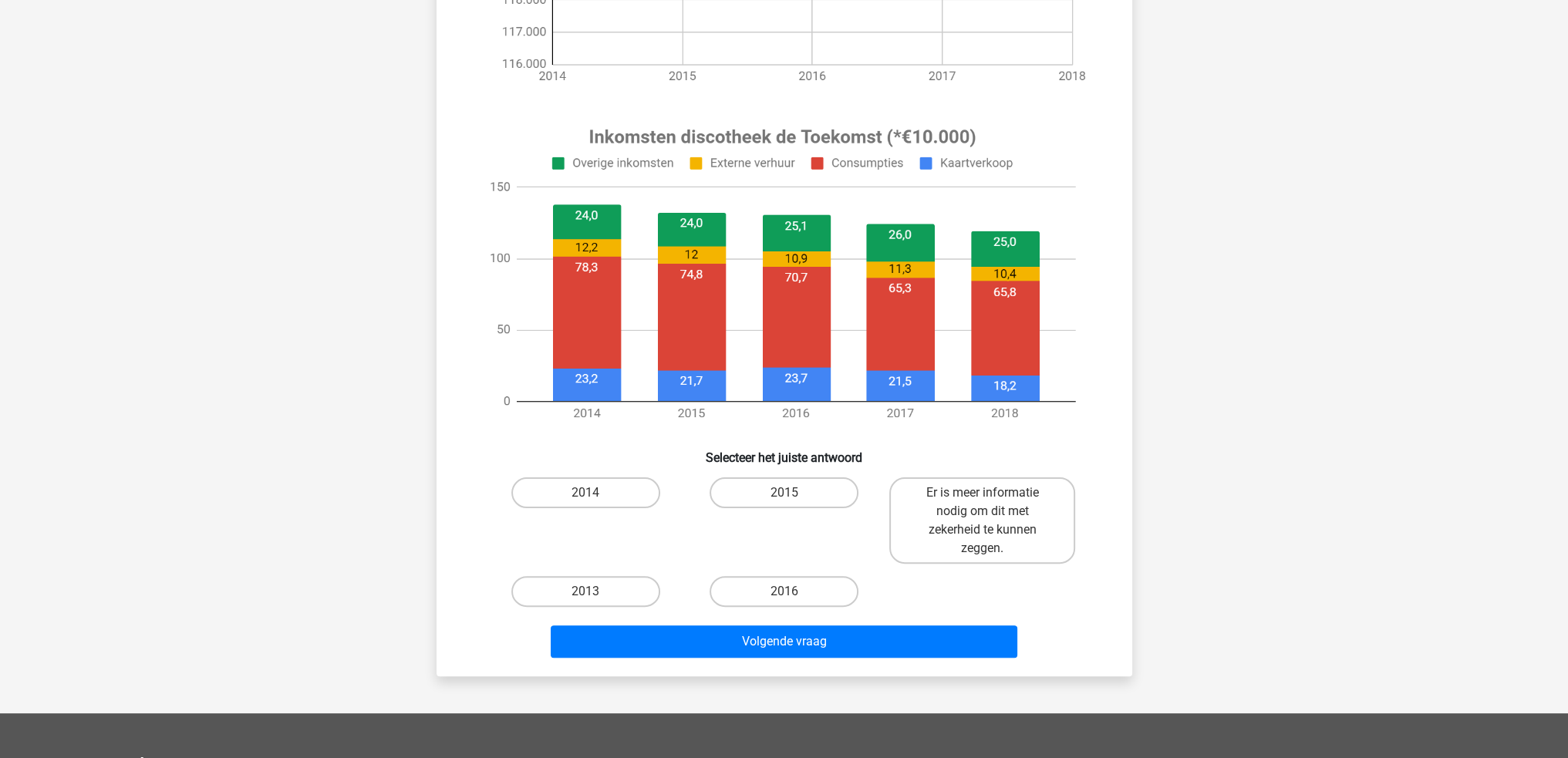
click at [593, 497] on input "2014" at bounding box center [590, 497] width 10 height 10
radio input "true"
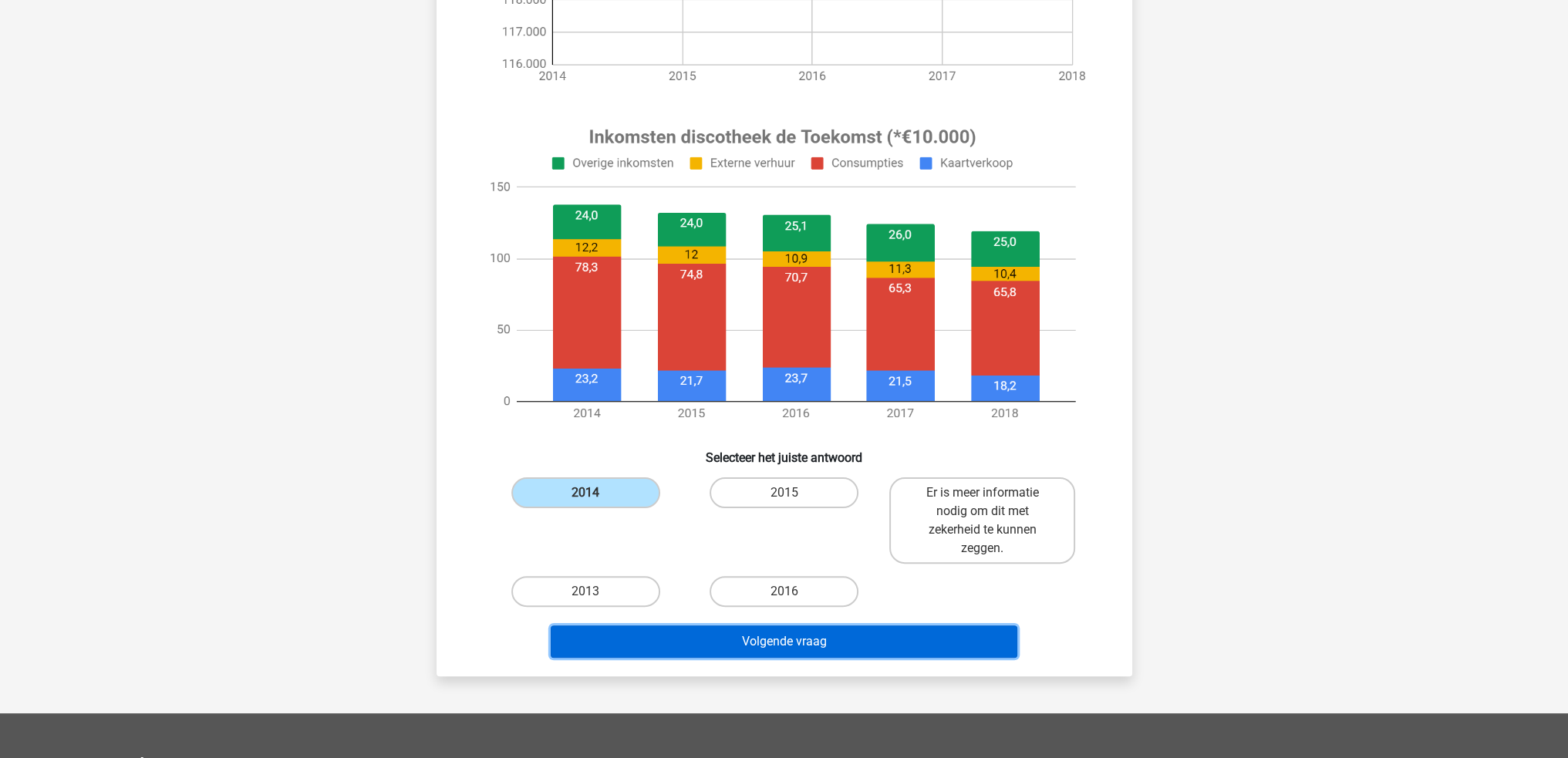
click at [802, 639] on button "Volgende vraag" at bounding box center [783, 640] width 466 height 32
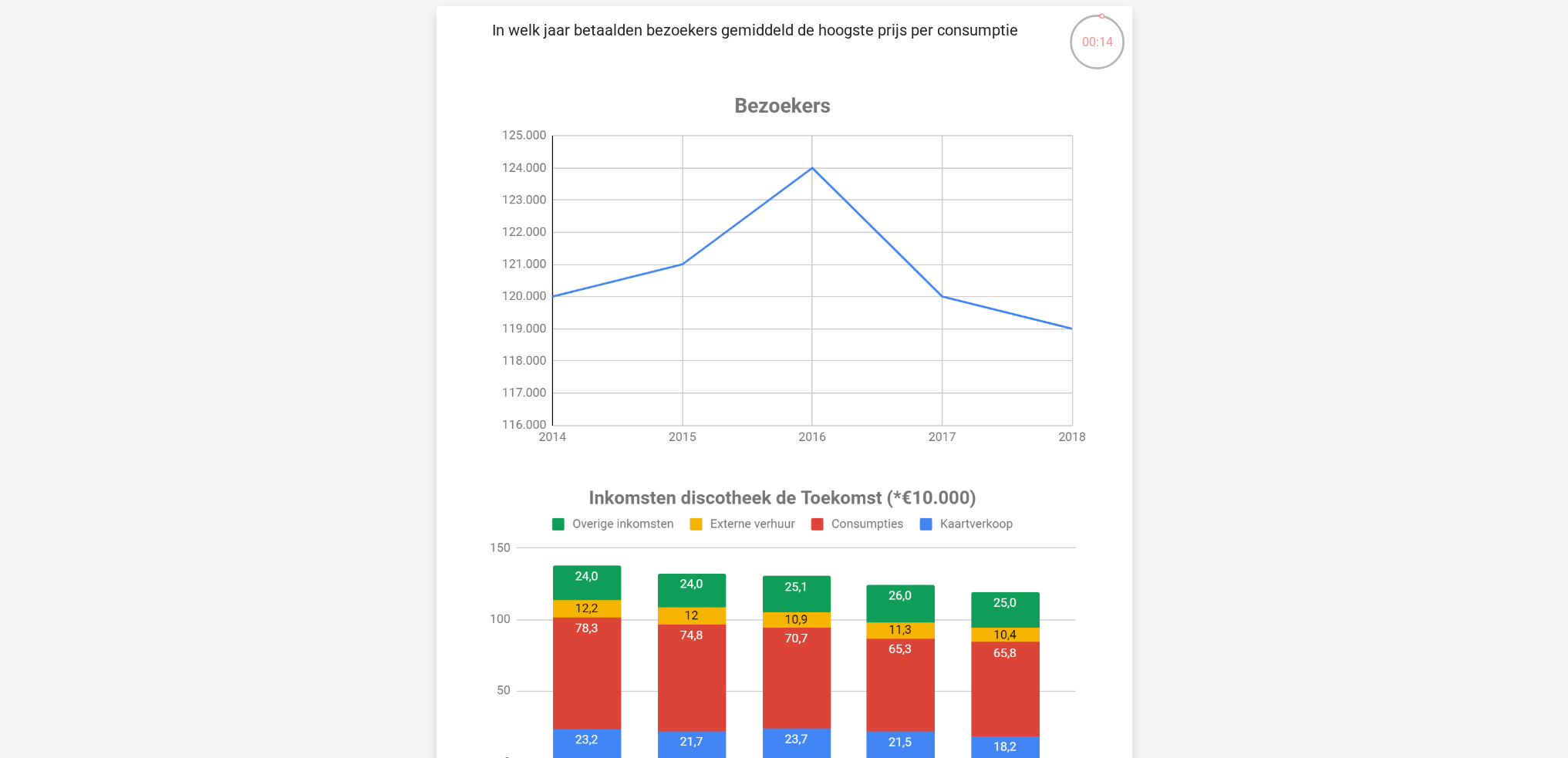
scroll to position [386, 0]
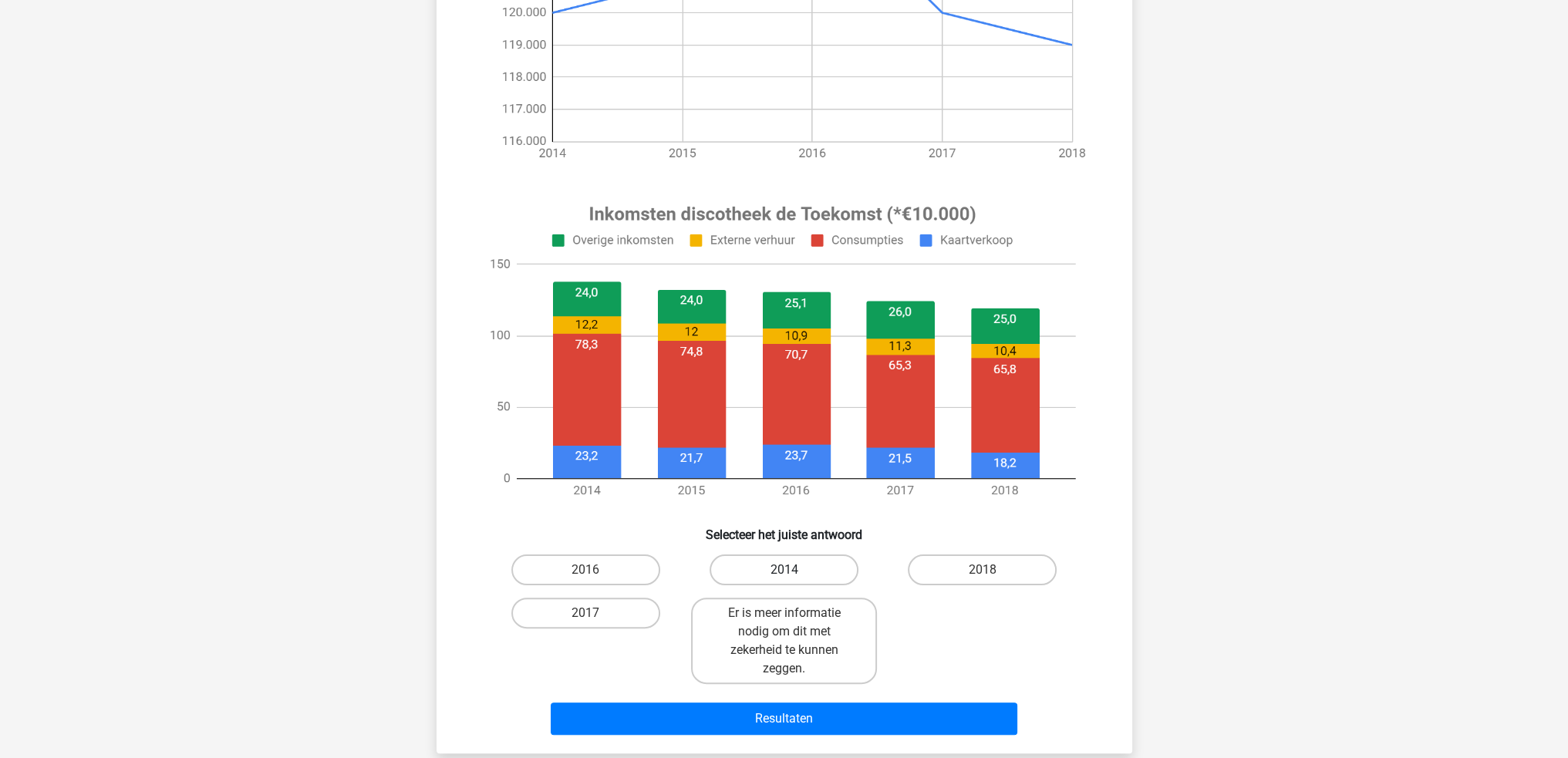
click at [756, 570] on label "2014" at bounding box center [784, 569] width 149 height 31
click at [783, 570] on input "2014" at bounding box center [788, 574] width 10 height 10
radio input "true"
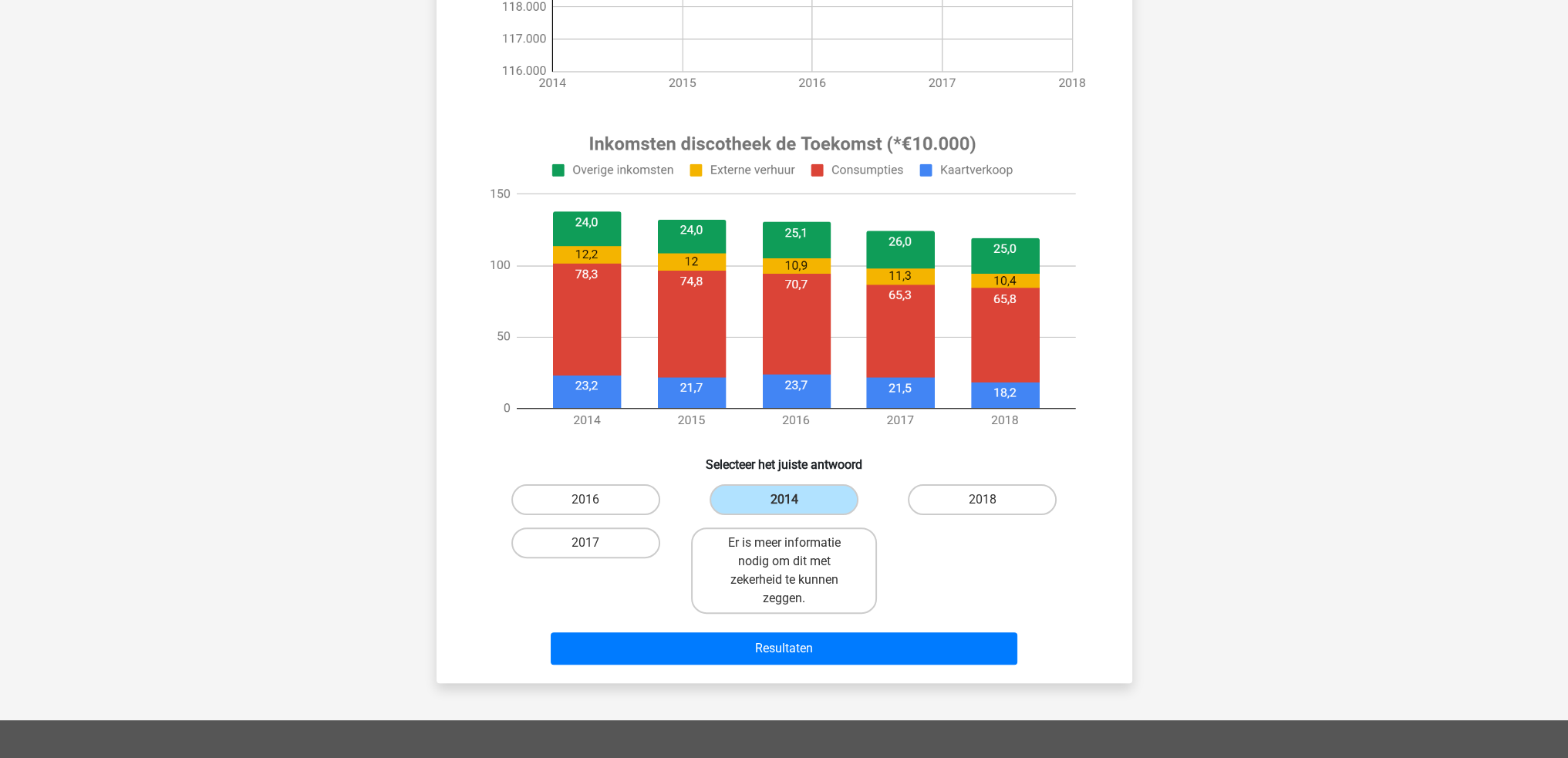
scroll to position [540, 0]
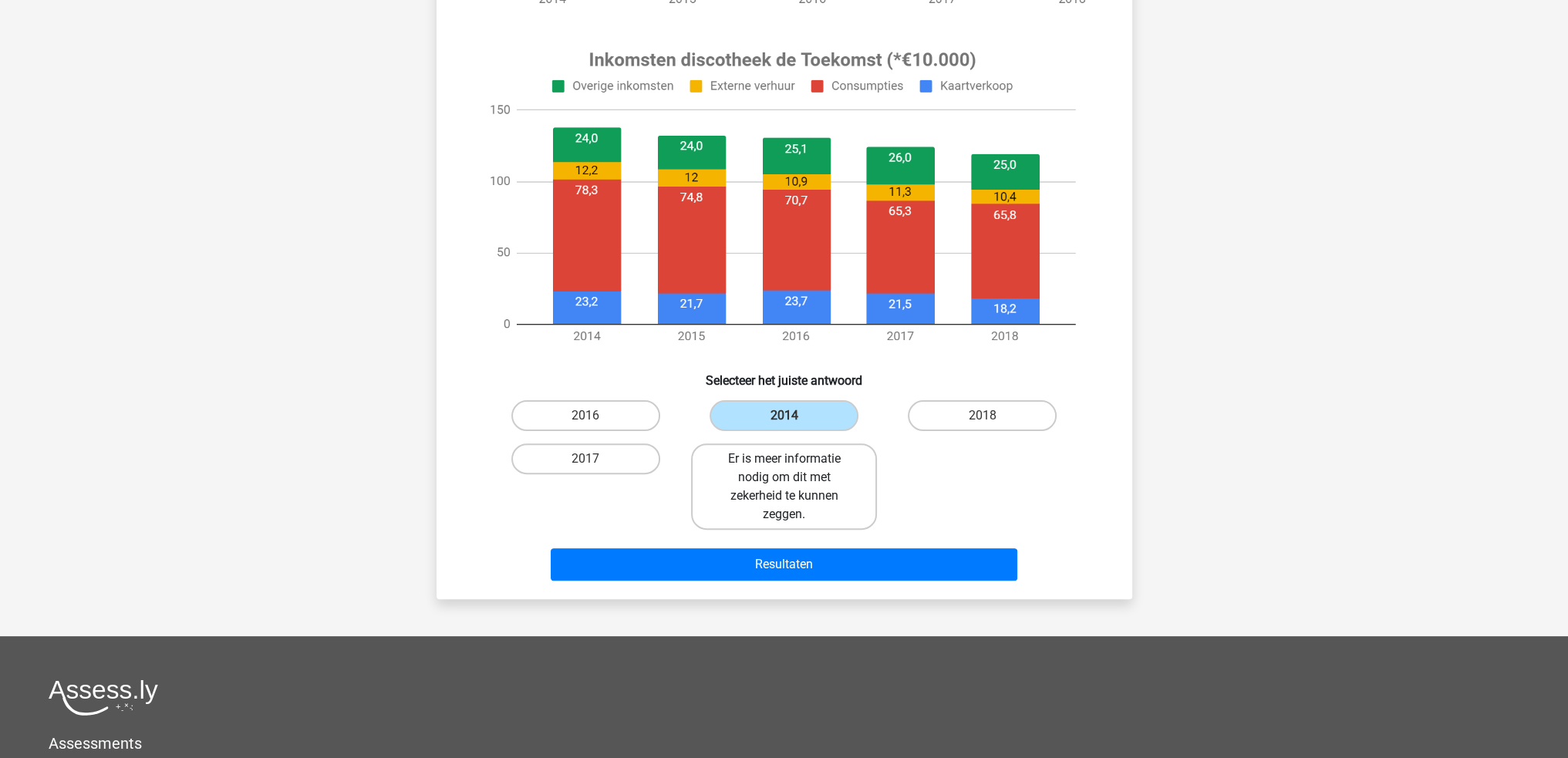
click at [785, 489] on label "Er is meer informatie nodig om dit met zekerheid te kunnen zeggen." at bounding box center [784, 487] width 185 height 86
click at [785, 468] on input "Er is meer informatie nodig om dit met zekerheid te kunnen zeggen." at bounding box center [788, 463] width 10 height 10
radio input "true"
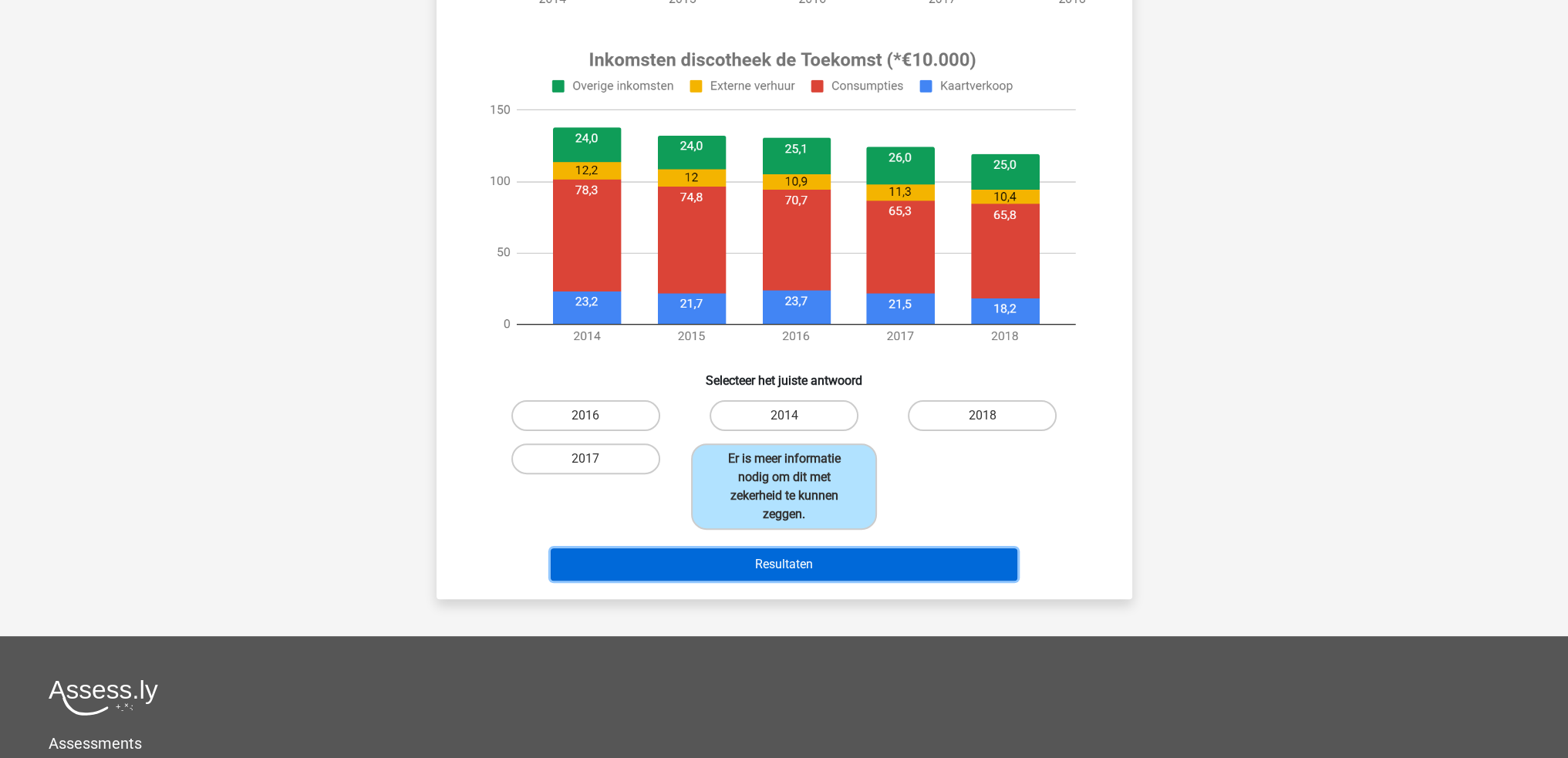
click at [794, 567] on button "Resultaten" at bounding box center [783, 564] width 466 height 32
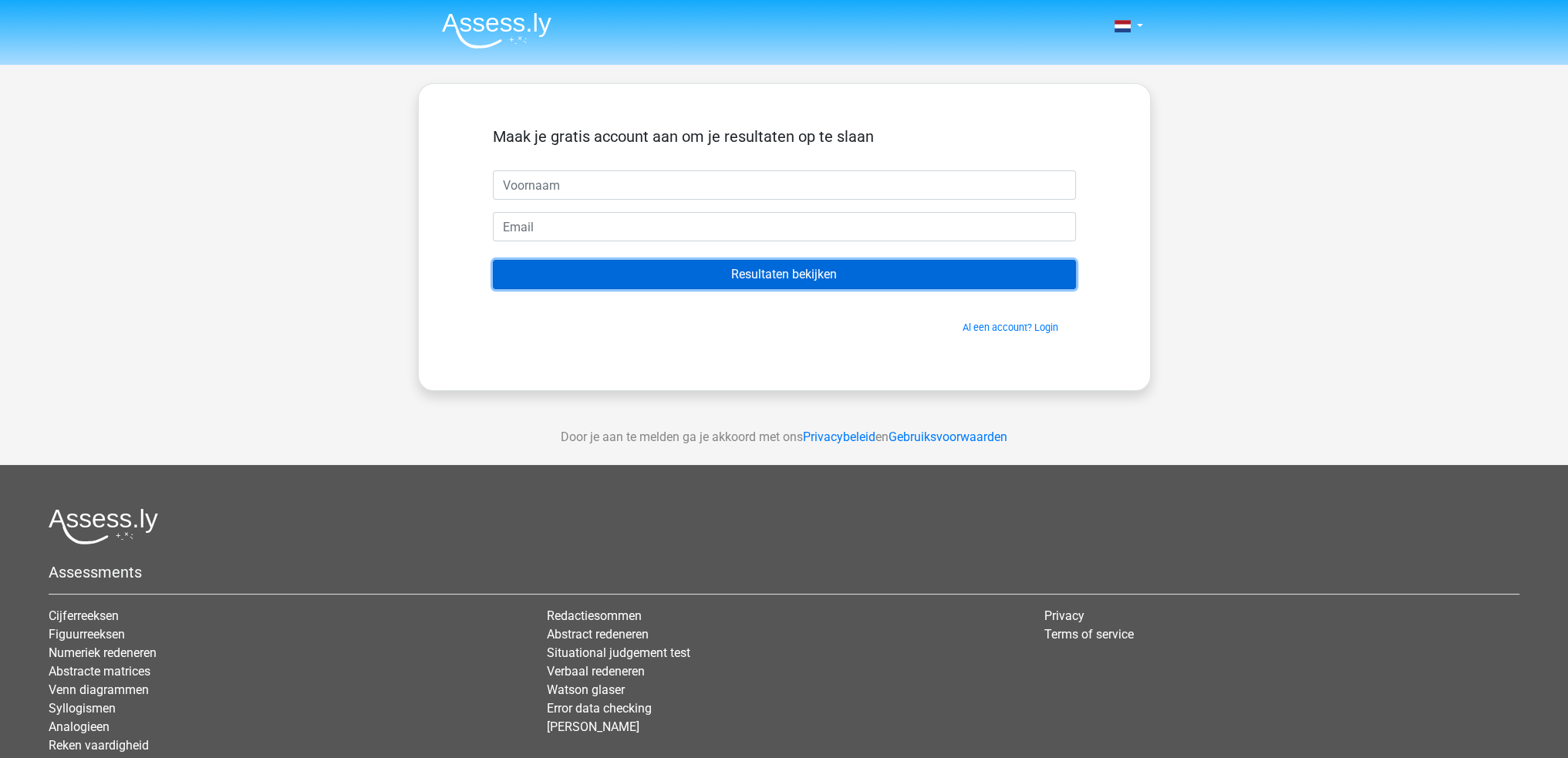
click at [725, 281] on input "Resultaten bekijken" at bounding box center [784, 274] width 583 height 29
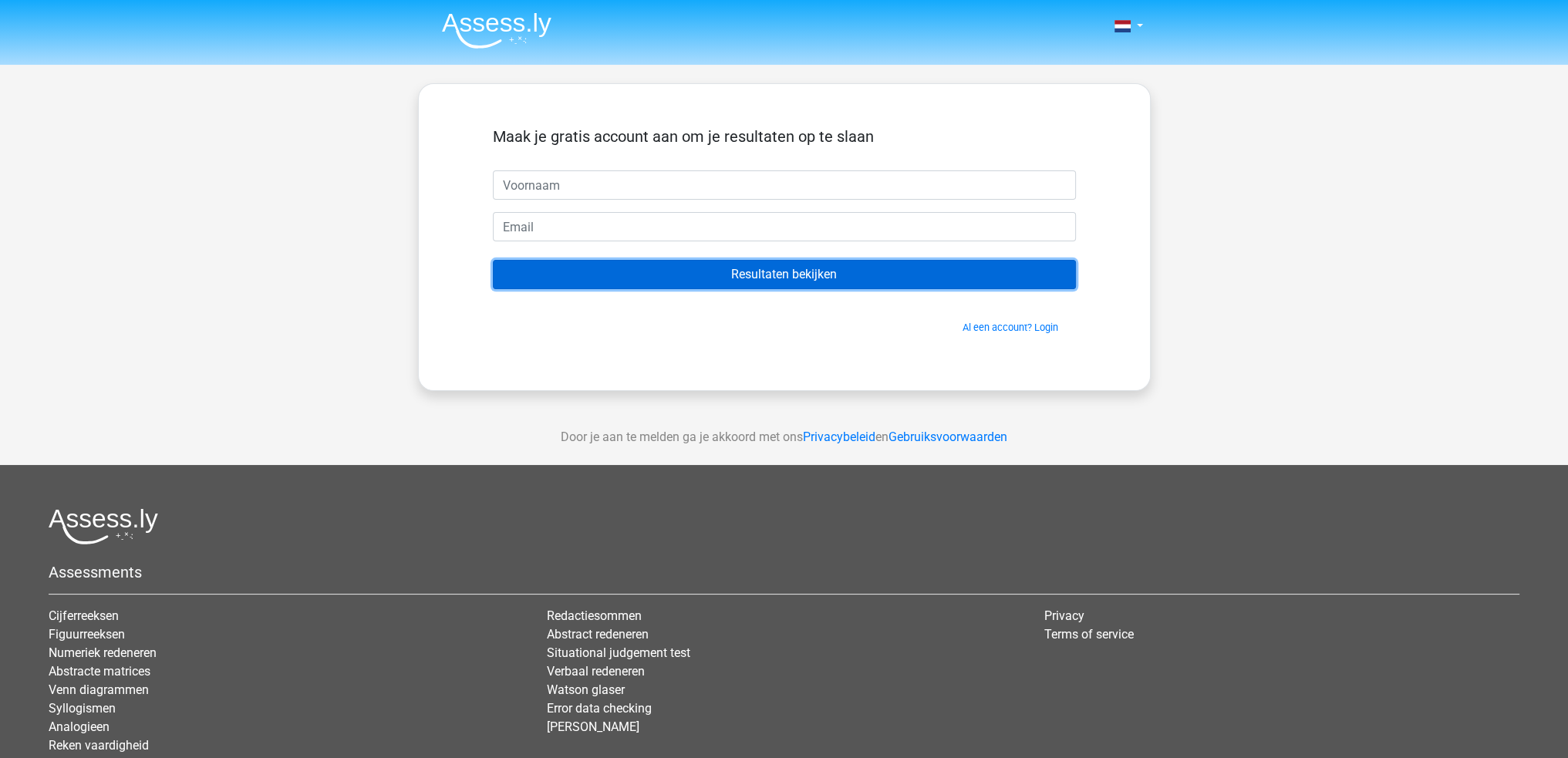
click at [725, 281] on input "Resultaten bekijken" at bounding box center [784, 274] width 583 height 29
click at [791, 281] on input "Resultaten bekijken" at bounding box center [784, 274] width 583 height 29
